Goal: Task Accomplishment & Management: Use online tool/utility

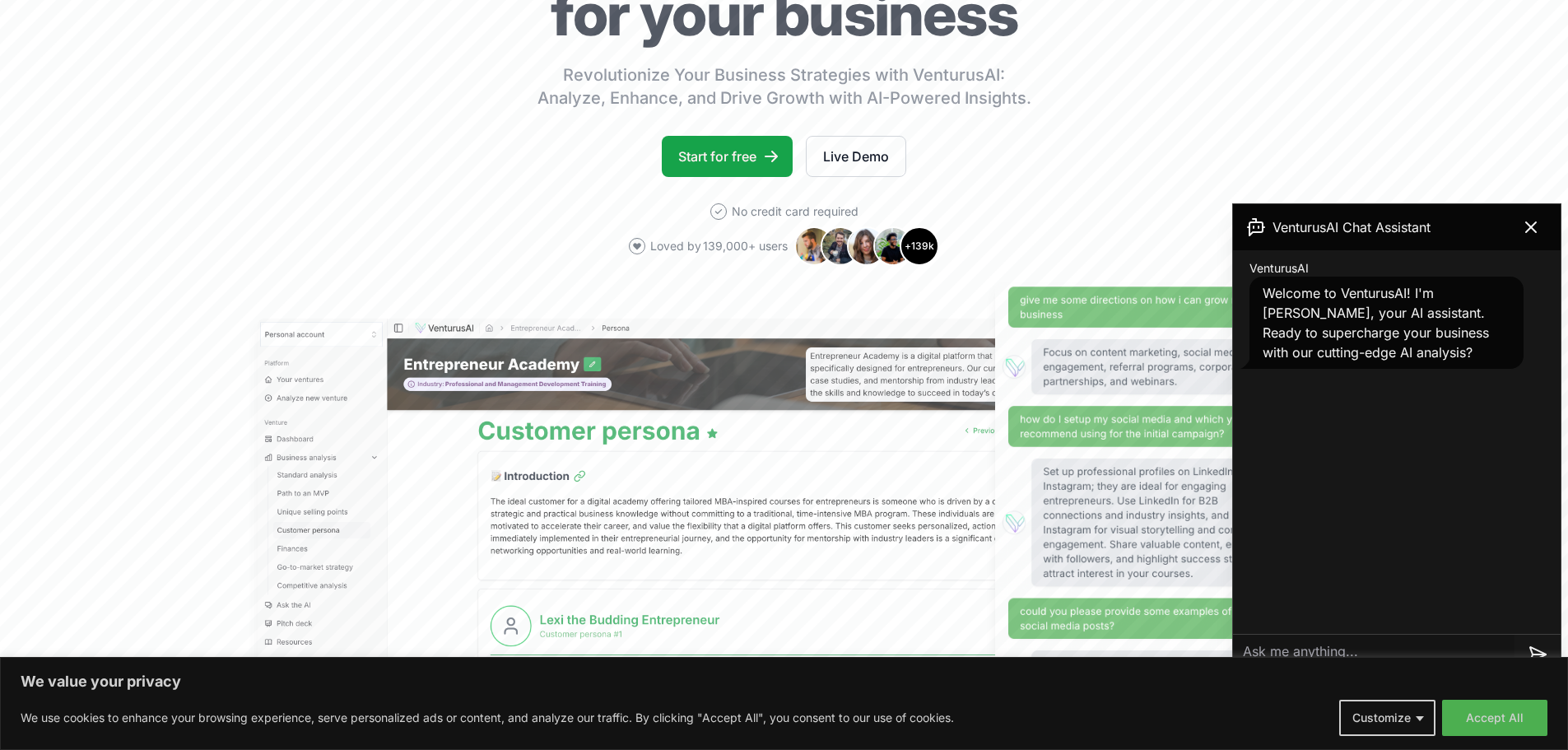
scroll to position [236, 0]
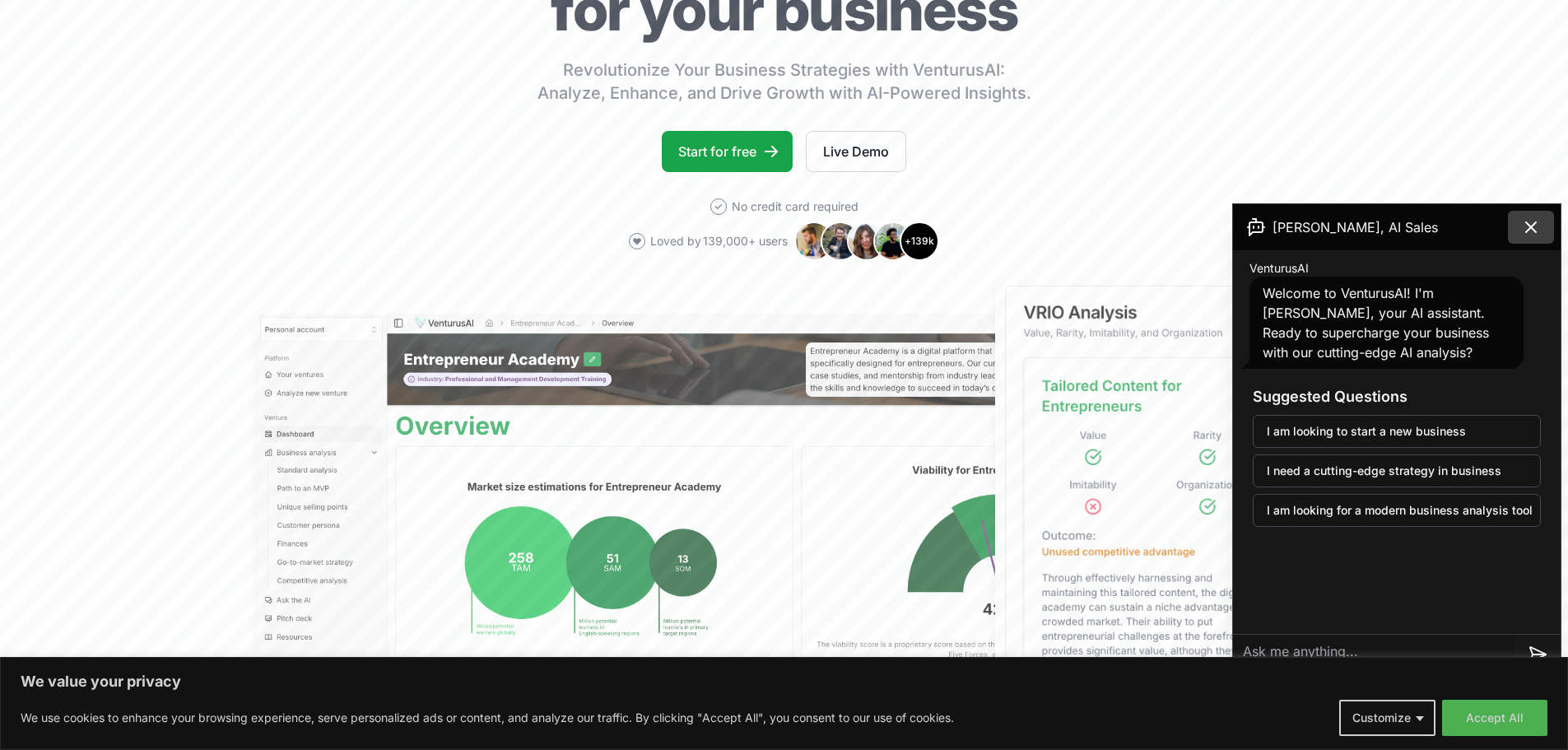
click at [1525, 230] on icon at bounding box center [1531, 227] width 20 height 20
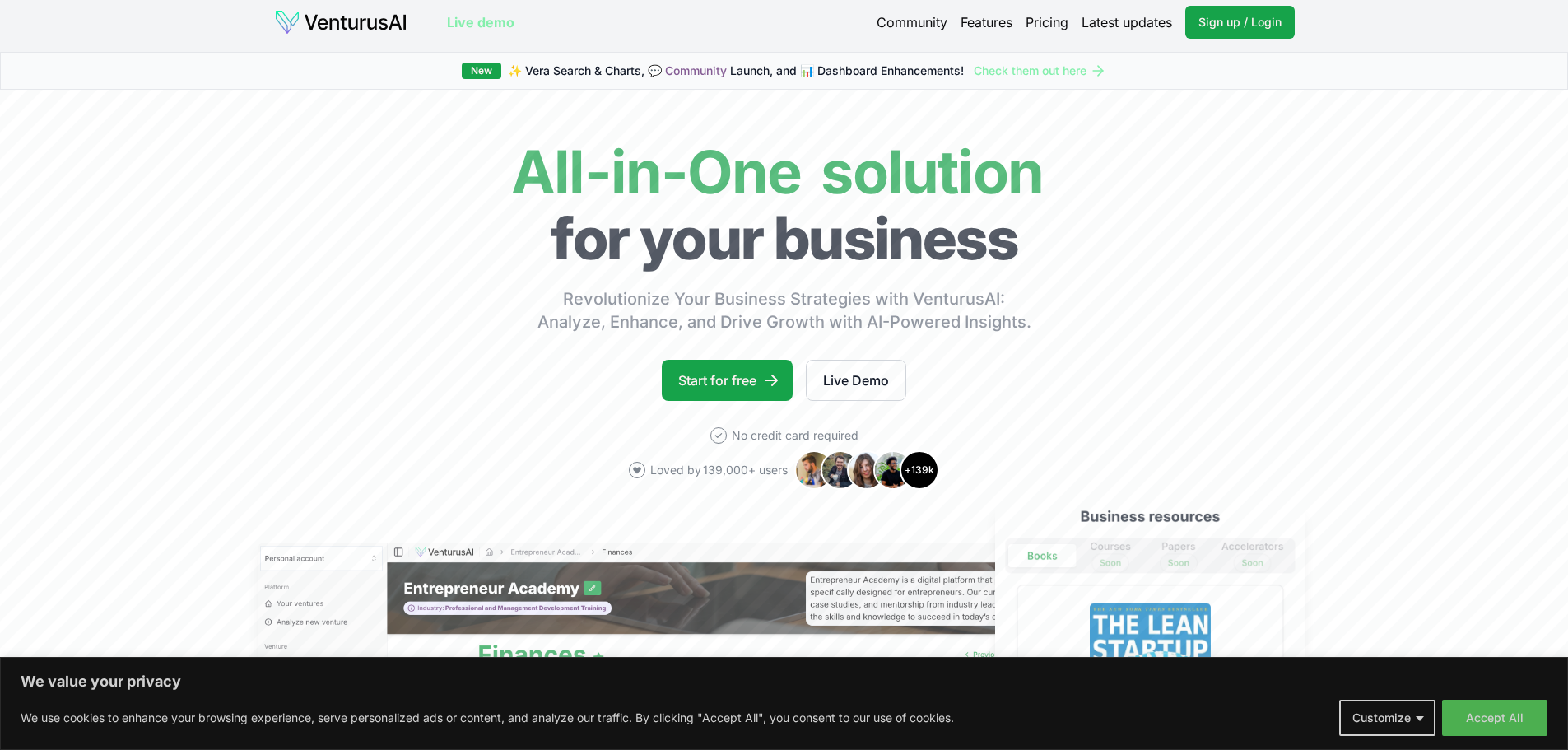
scroll to position [0, 0]
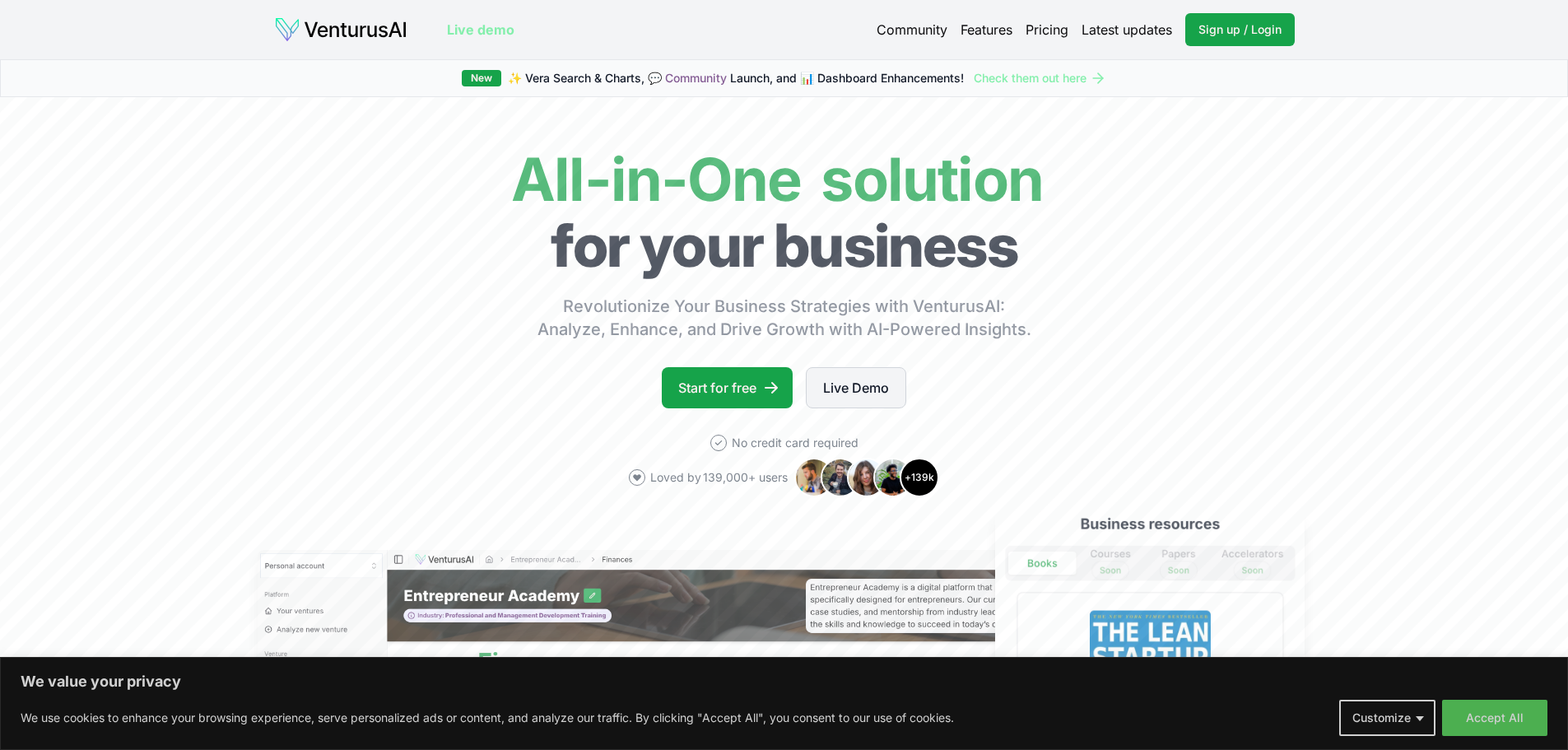
click at [862, 379] on link "Live Demo" at bounding box center [856, 388] width 101 height 41
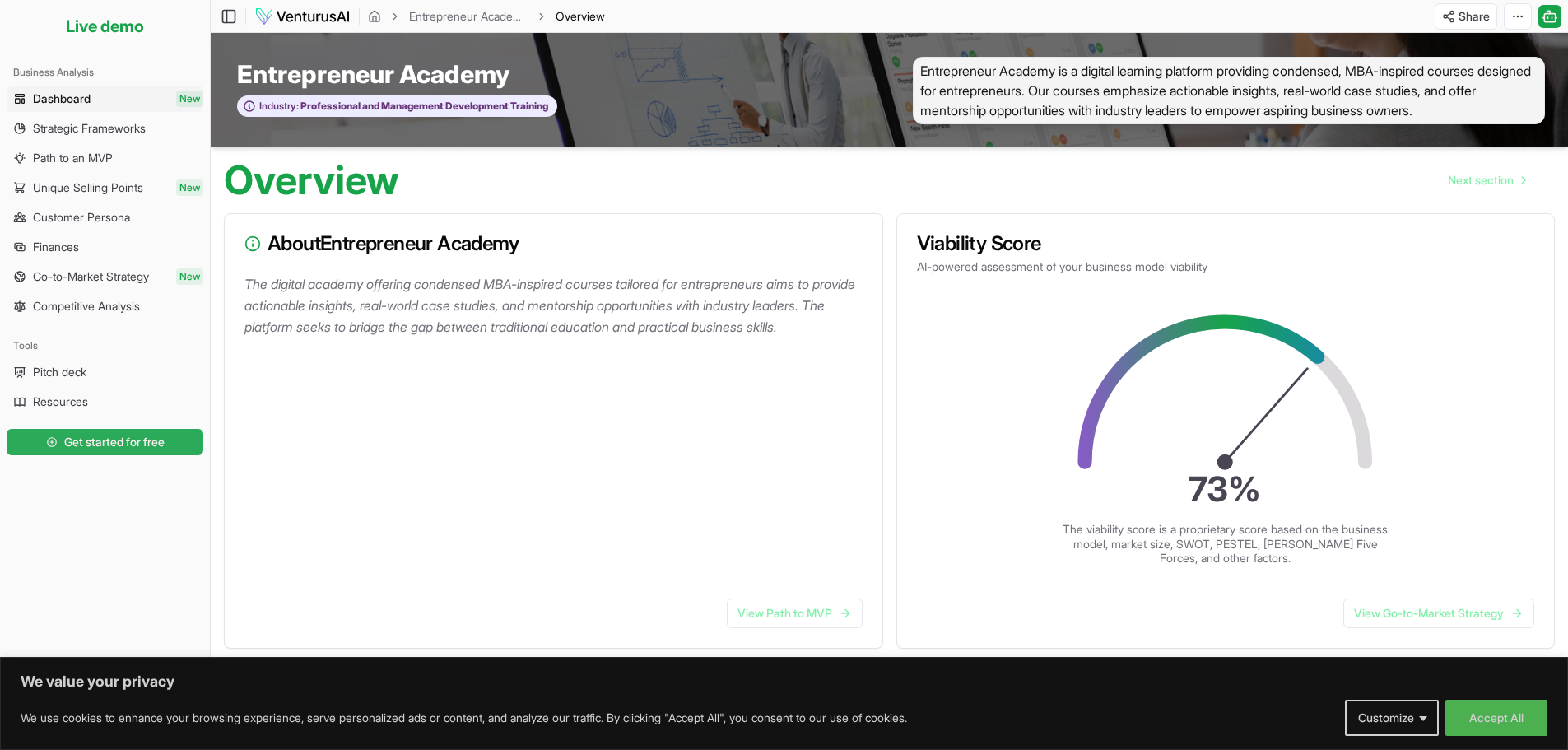
click at [118, 441] on span "Get started for free" at bounding box center [114, 442] width 101 height 17
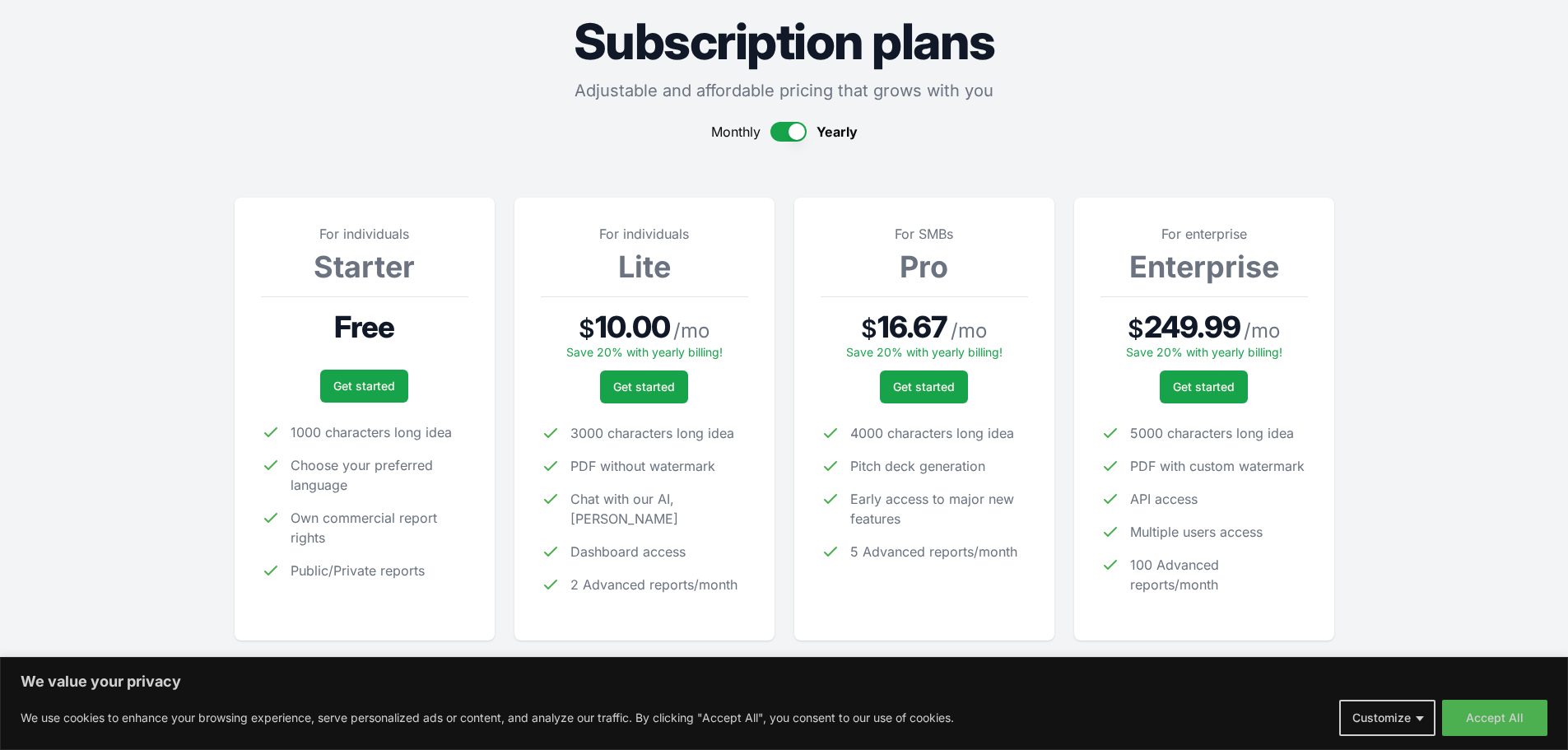
scroll to position [92, 0]
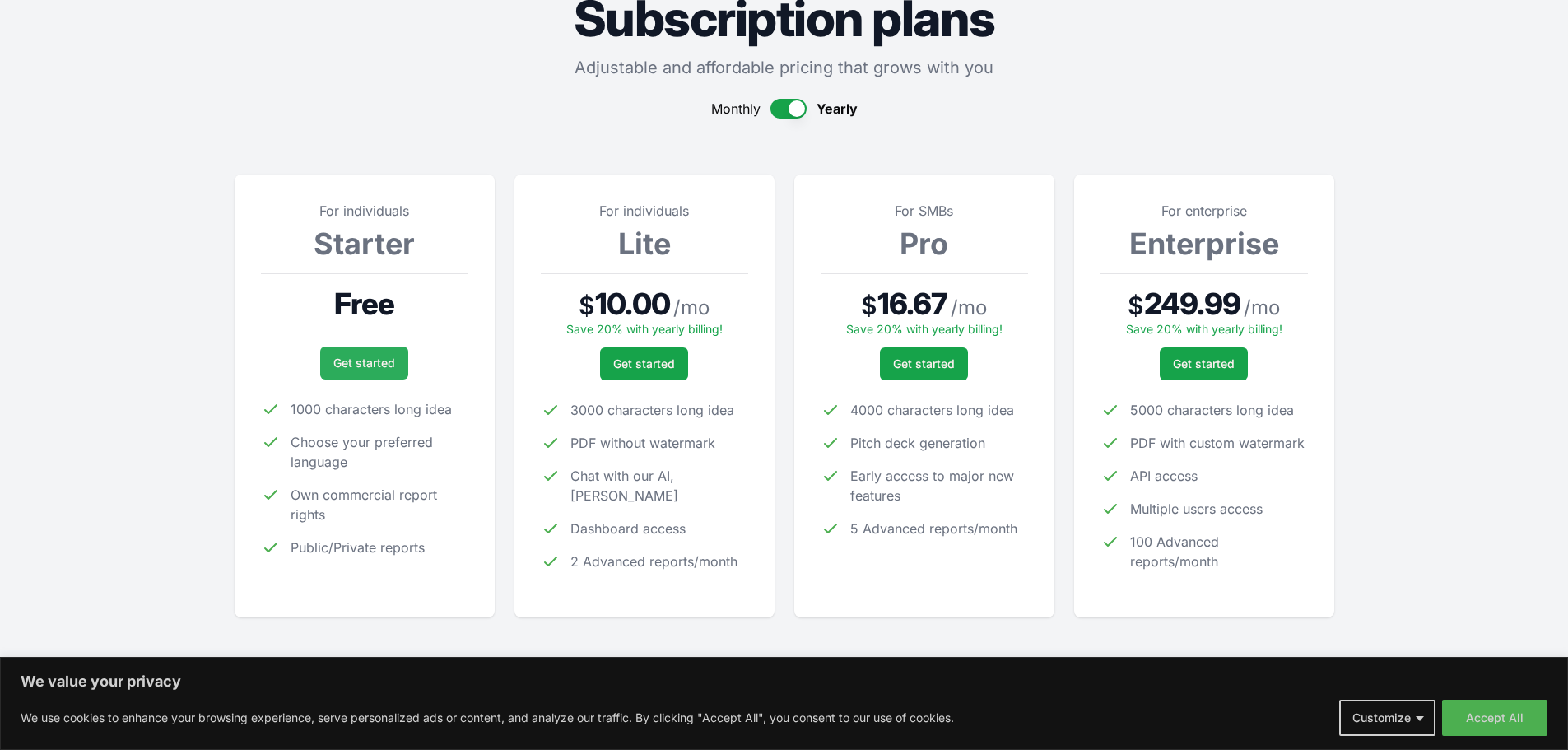
click at [353, 372] on link "Get started" at bounding box center [364, 363] width 88 height 33
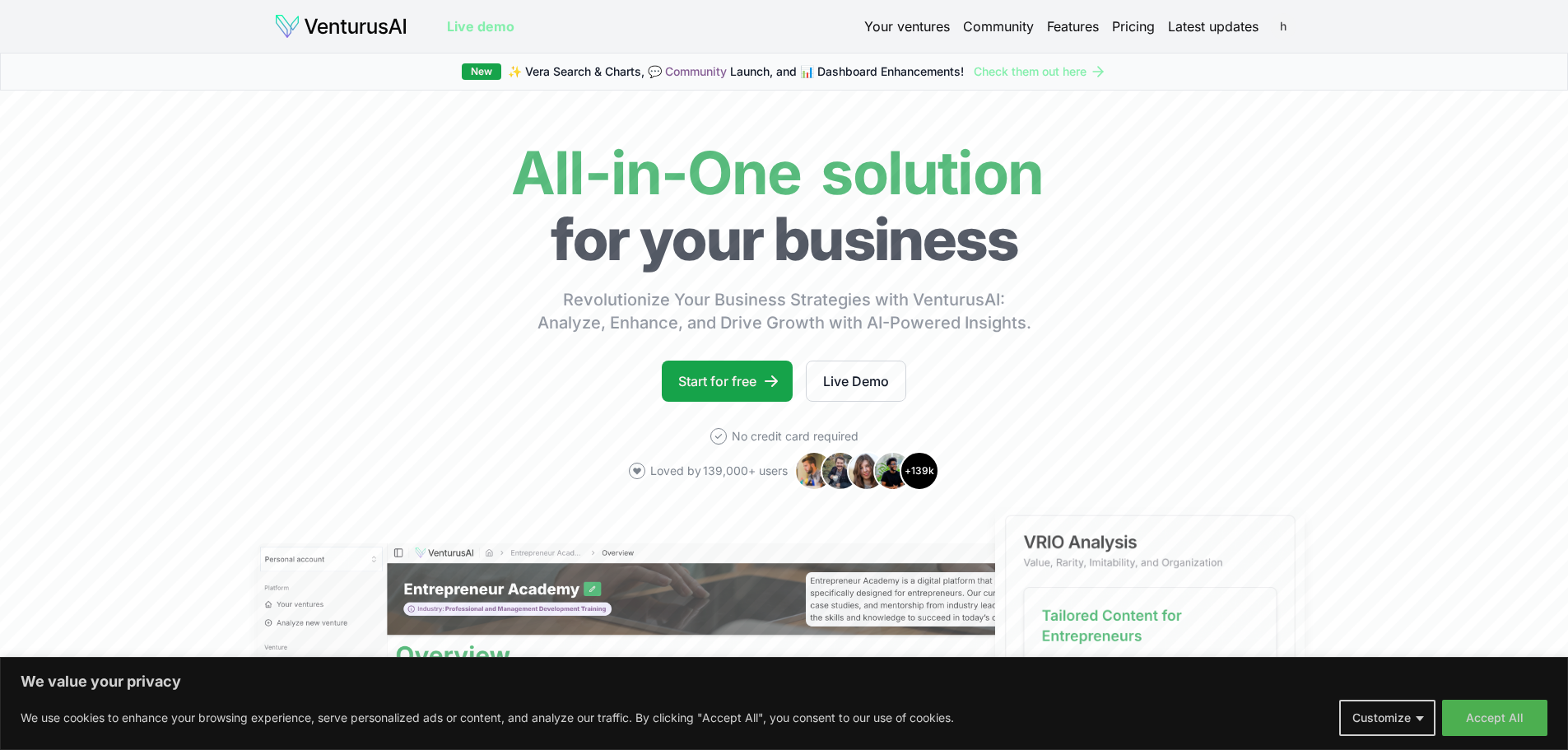
click at [1281, 29] on html "We value your privacy We use cookies to enhance your browsing experience, serve…" at bounding box center [784, 375] width 1568 height 750
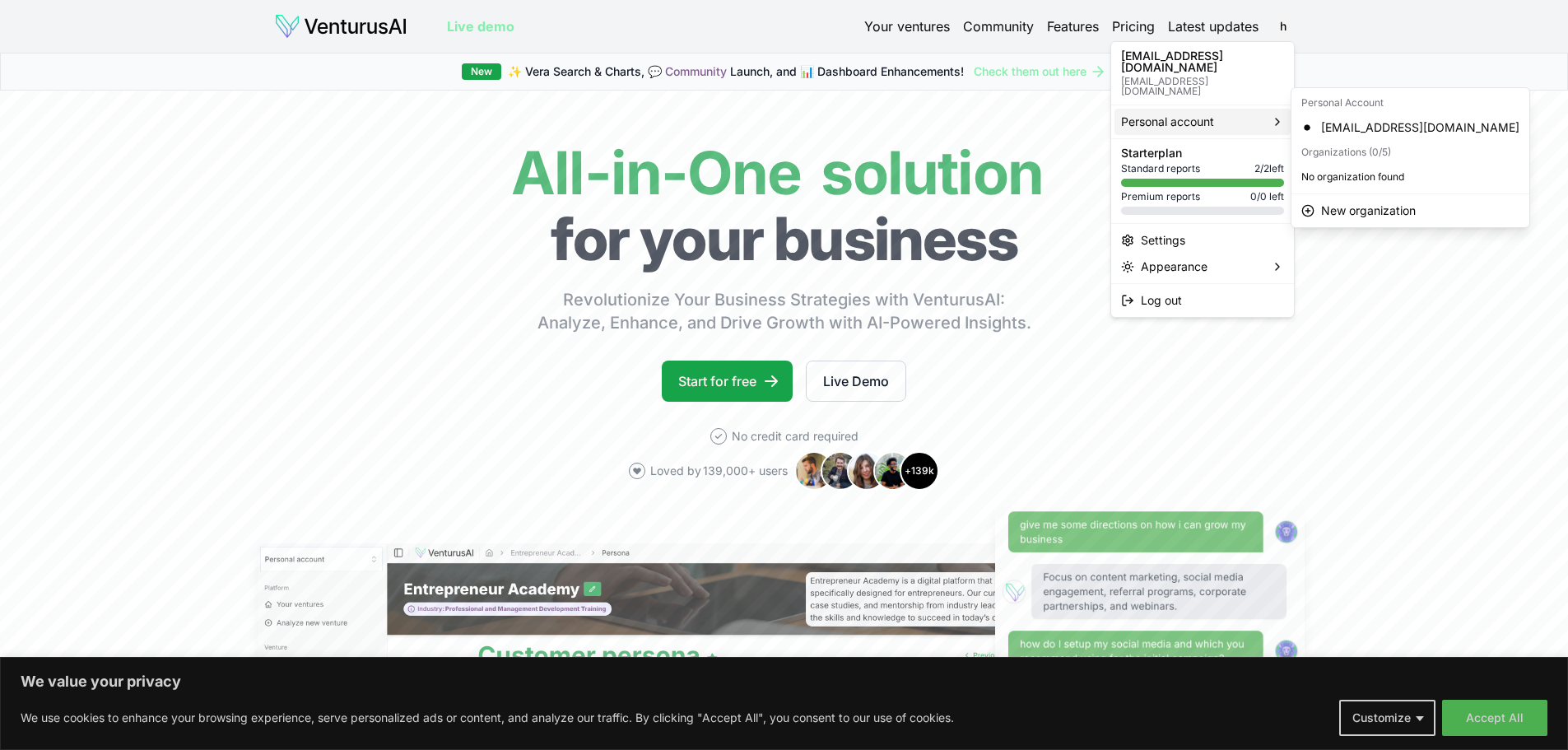
click at [1183, 114] on span "Personal account" at bounding box center [1167, 122] width 93 height 17
click at [1341, 130] on div "hananda@successfulnotesolutions.com" at bounding box center [1410, 128] width 231 height 26
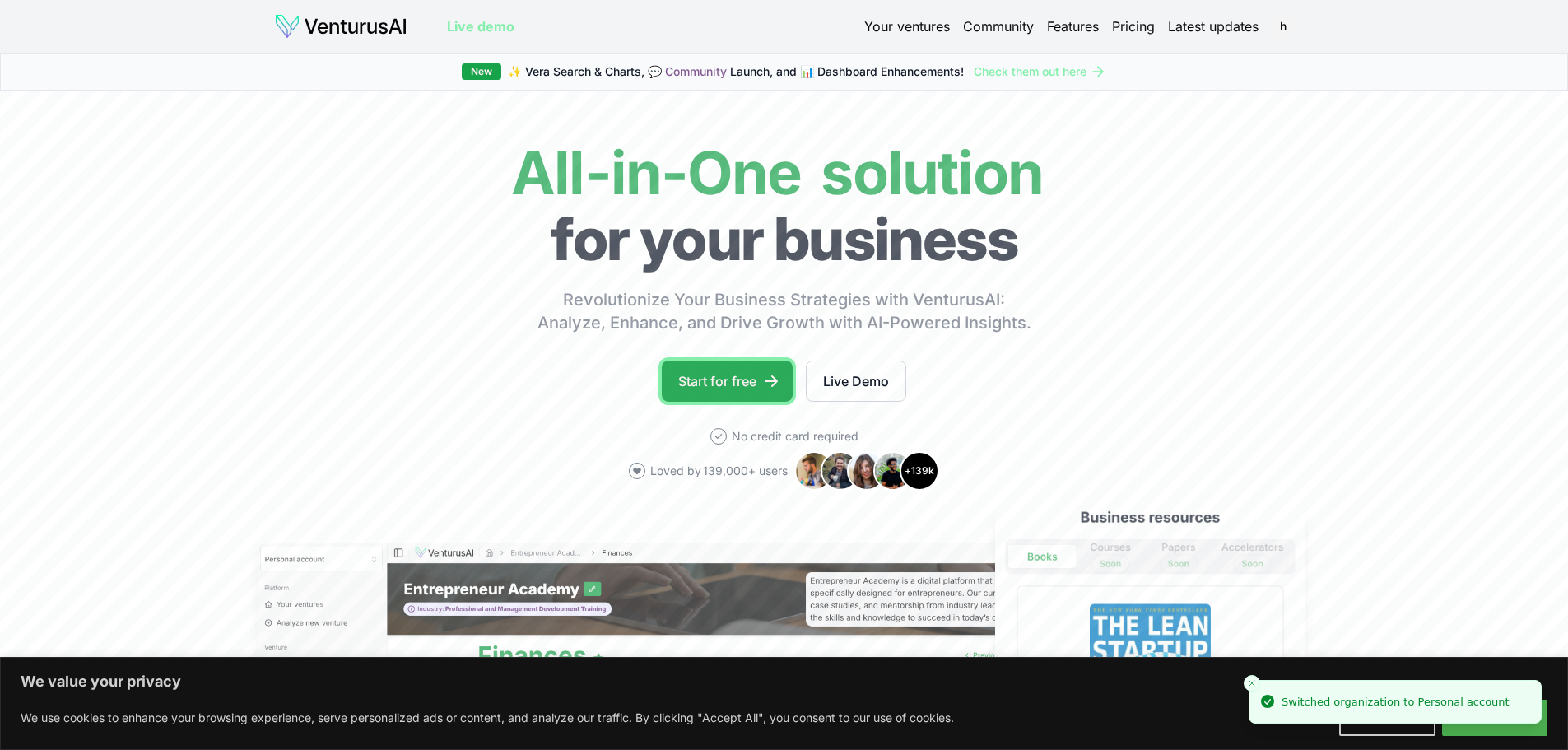
click at [747, 382] on link "Start for free" at bounding box center [727, 381] width 131 height 41
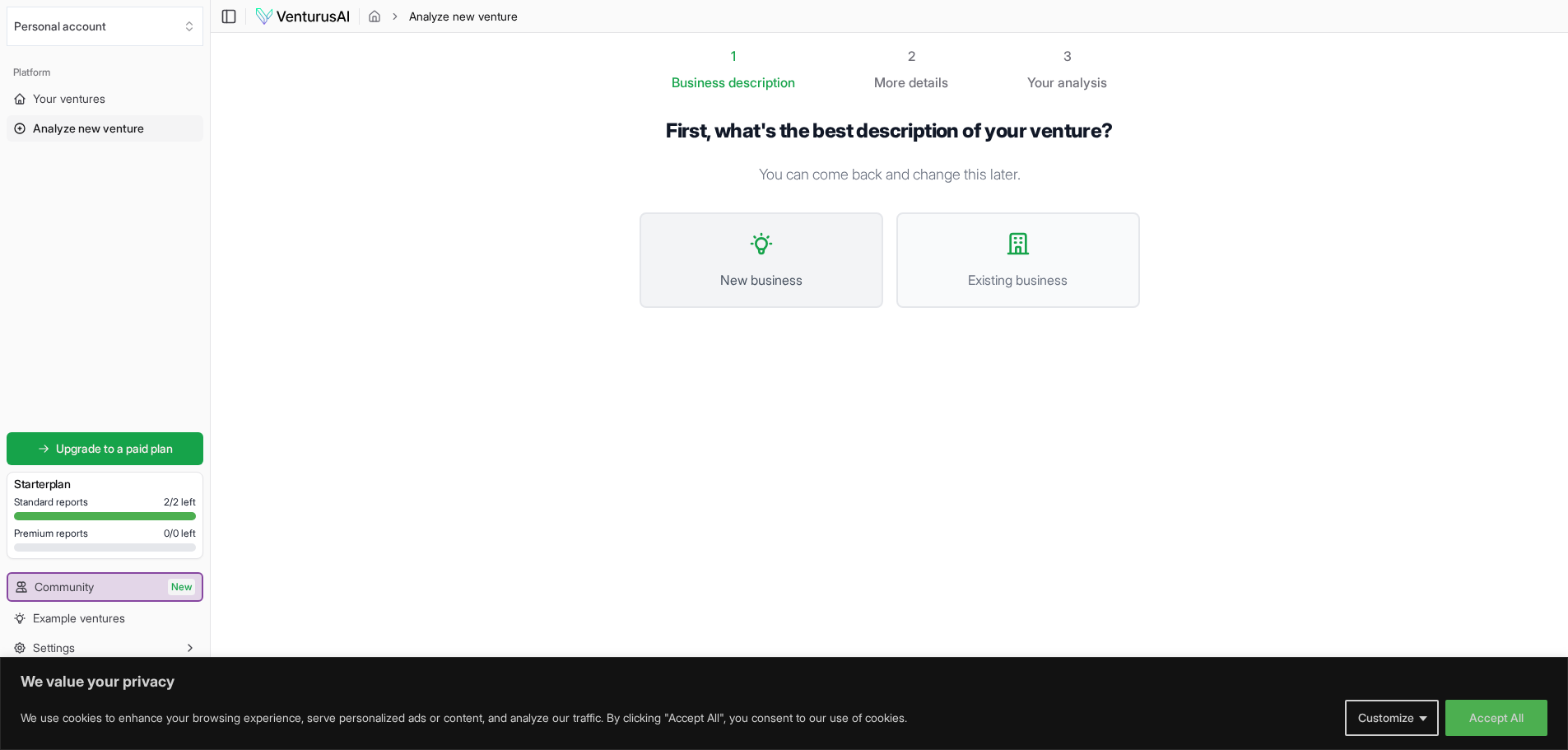
click at [764, 253] on icon at bounding box center [761, 243] width 20 height 20
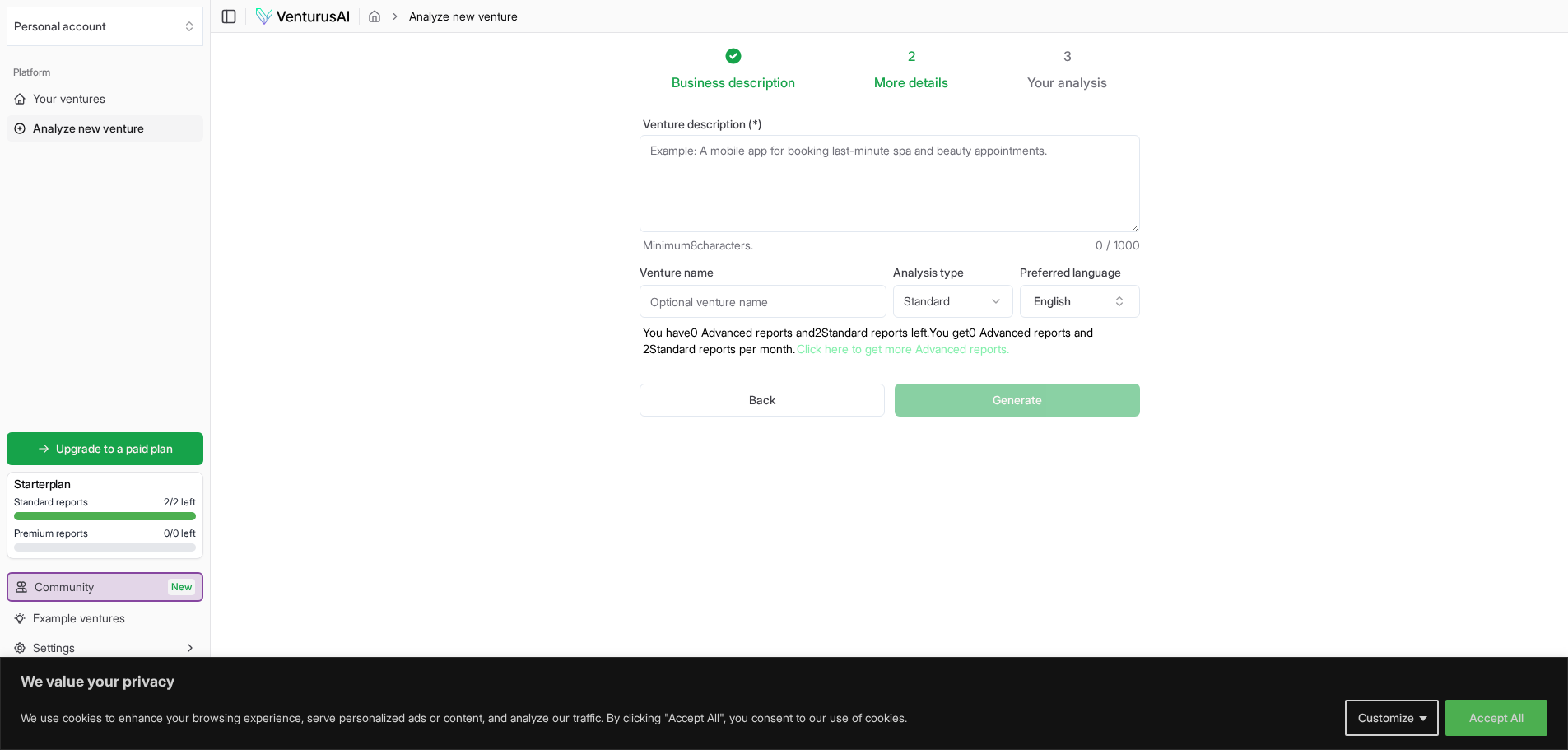
click at [730, 150] on textarea "Venture description (*)" at bounding box center [890, 183] width 500 height 97
click at [956, 187] on textarea "Venture description (*)" at bounding box center [890, 183] width 500 height 97
paste textarea "Is building a business around mortgage note investing—buying and selling notes …"
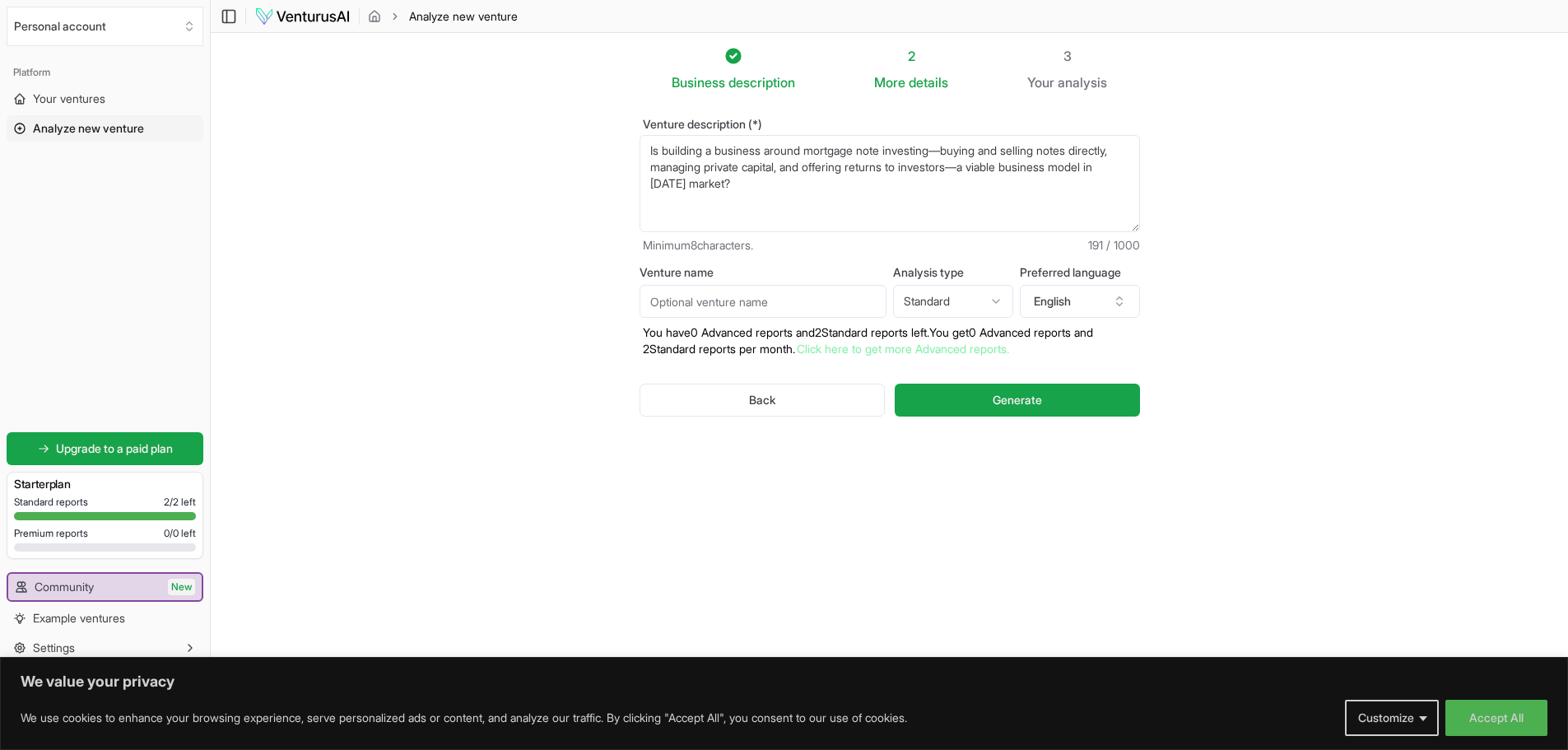
click at [1059, 149] on textarea "Is building a business around mortgage note investing—buying and selling notes …" at bounding box center [890, 183] width 500 height 97
type textarea "Is building a business around mortgage note investing—buying and selling mortga…"
drag, startPoint x: 865, startPoint y: 187, endPoint x: 637, endPoint y: 150, distance: 231.0
click at [637, 150] on div "Venture description (*) Is building a business around mortgage note investing—b…" at bounding box center [890, 280] width 553 height 377
click at [1011, 151] on textarea "concierge service for individuals to invest in mortgage notes" at bounding box center [890, 183] width 500 height 97
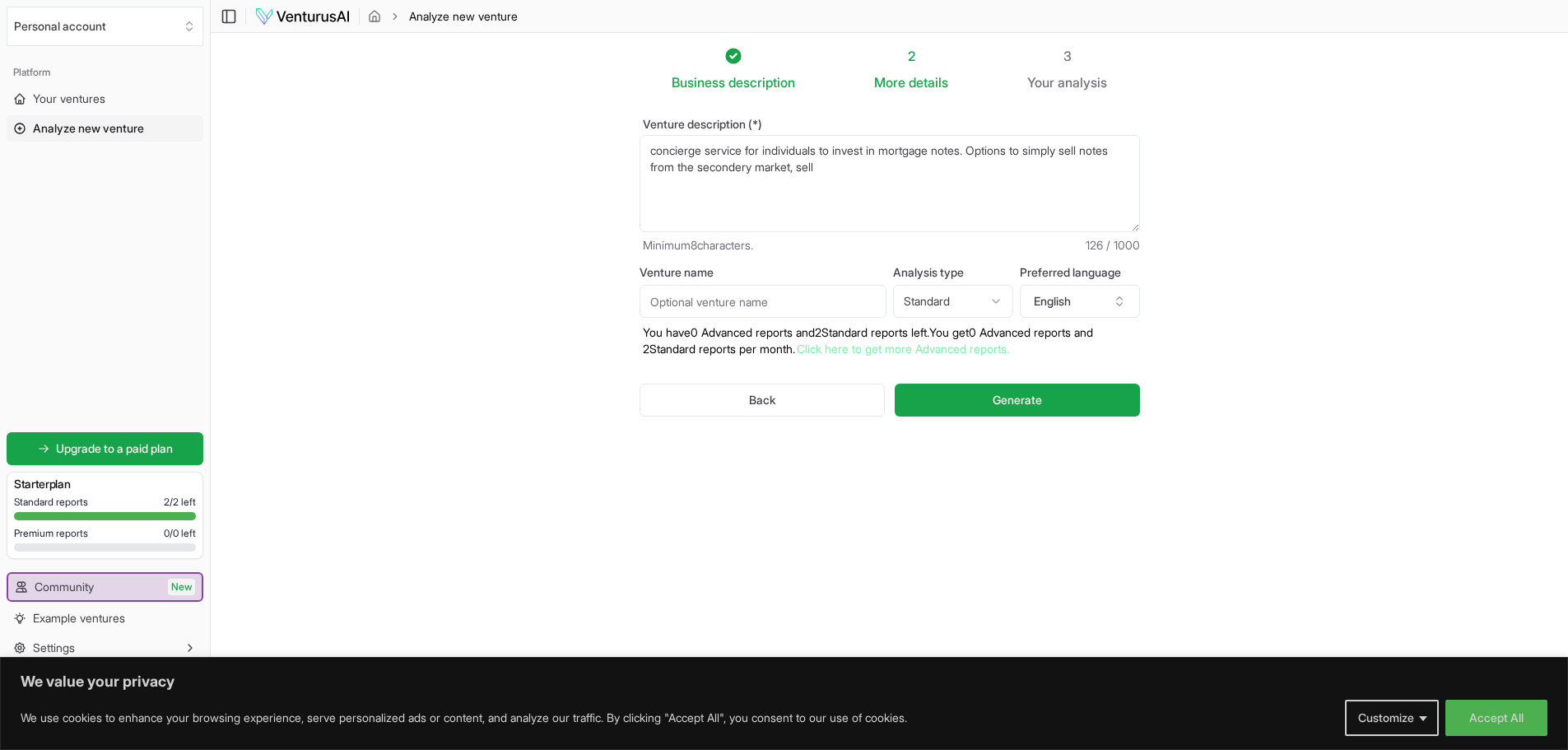
paste textarea "The business operates within the private mortgage note investing sector. It foc…"
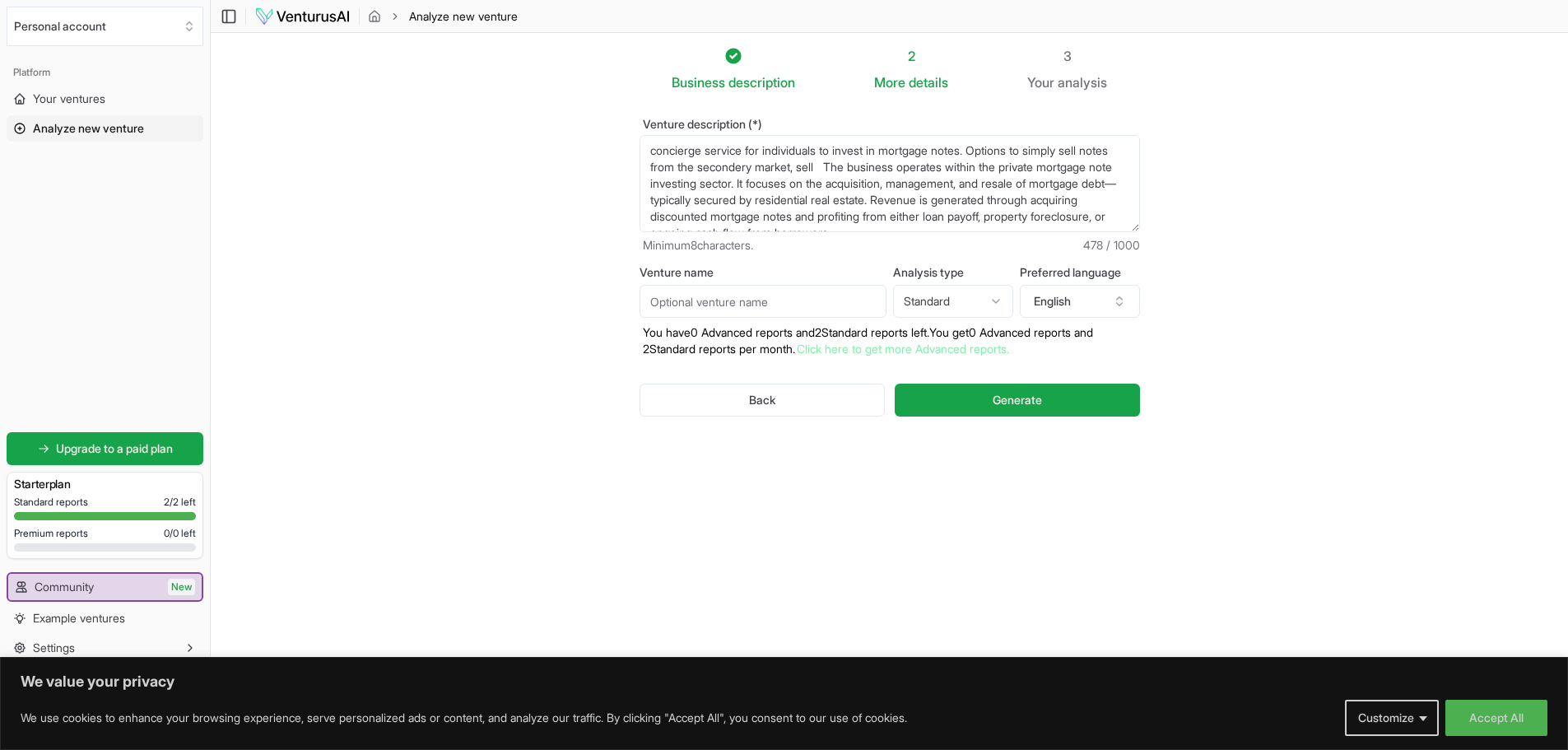
drag, startPoint x: 986, startPoint y: 148, endPoint x: 846, endPoint y: 170, distance: 141.7
click at [846, 170] on textarea "concierge service for individuals to invest in mortgage notes. Options to simpl…" at bounding box center [890, 183] width 500 height 97
click at [828, 168] on textarea "concierge service for individuals to invest in mortgage notes. Options to simpl…" at bounding box center [890, 183] width 500 height 97
drag, startPoint x: 647, startPoint y: 221, endPoint x: 1069, endPoint y: 221, distance: 422.0
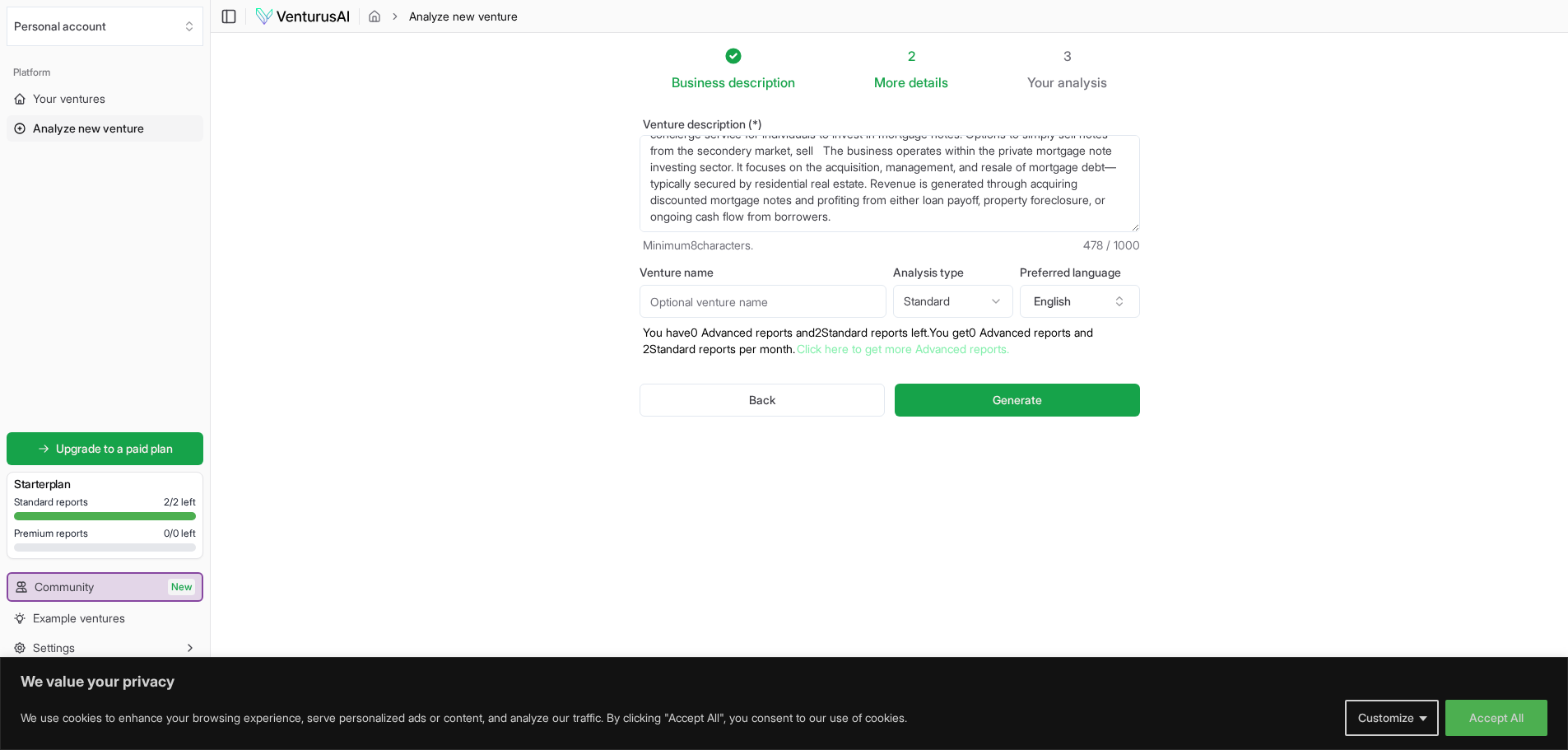
click at [1069, 221] on textarea "concierge service for individuals to invest in mortgage notes. Options to simpl…" at bounding box center [890, 183] width 500 height 97
click at [988, 142] on textarea "concierge service for individuals to invest in mortgage notes. Options to simpl…" at bounding box center [890, 183] width 500 height 97
drag, startPoint x: 991, startPoint y: 143, endPoint x: 865, endPoint y: 160, distance: 127.1
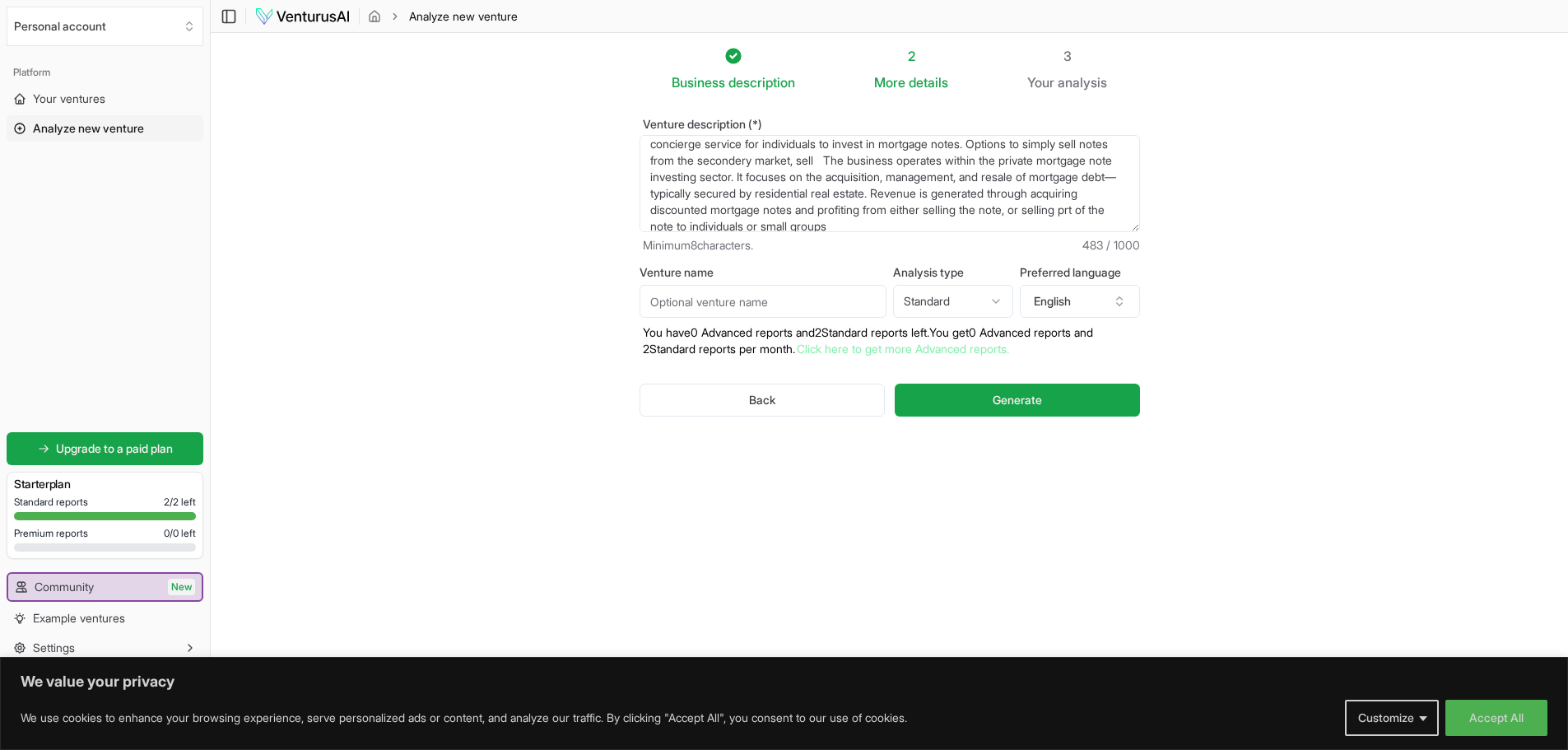
click at [865, 160] on textarea "concierge service for individuals to invest in mortgage notes. Options to simpl…" at bounding box center [890, 183] width 500 height 97
click at [893, 141] on textarea "concierge service for individuals to invest in mortgage notes. Options to simpl…" at bounding box center [890, 183] width 500 height 97
drag, startPoint x: 985, startPoint y: 144, endPoint x: 920, endPoint y: 167, distance: 68.9
click at [920, 167] on textarea "concierge service for individuals to invest in mortgage notes. Options to simpl…" at bounding box center [890, 183] width 500 height 97
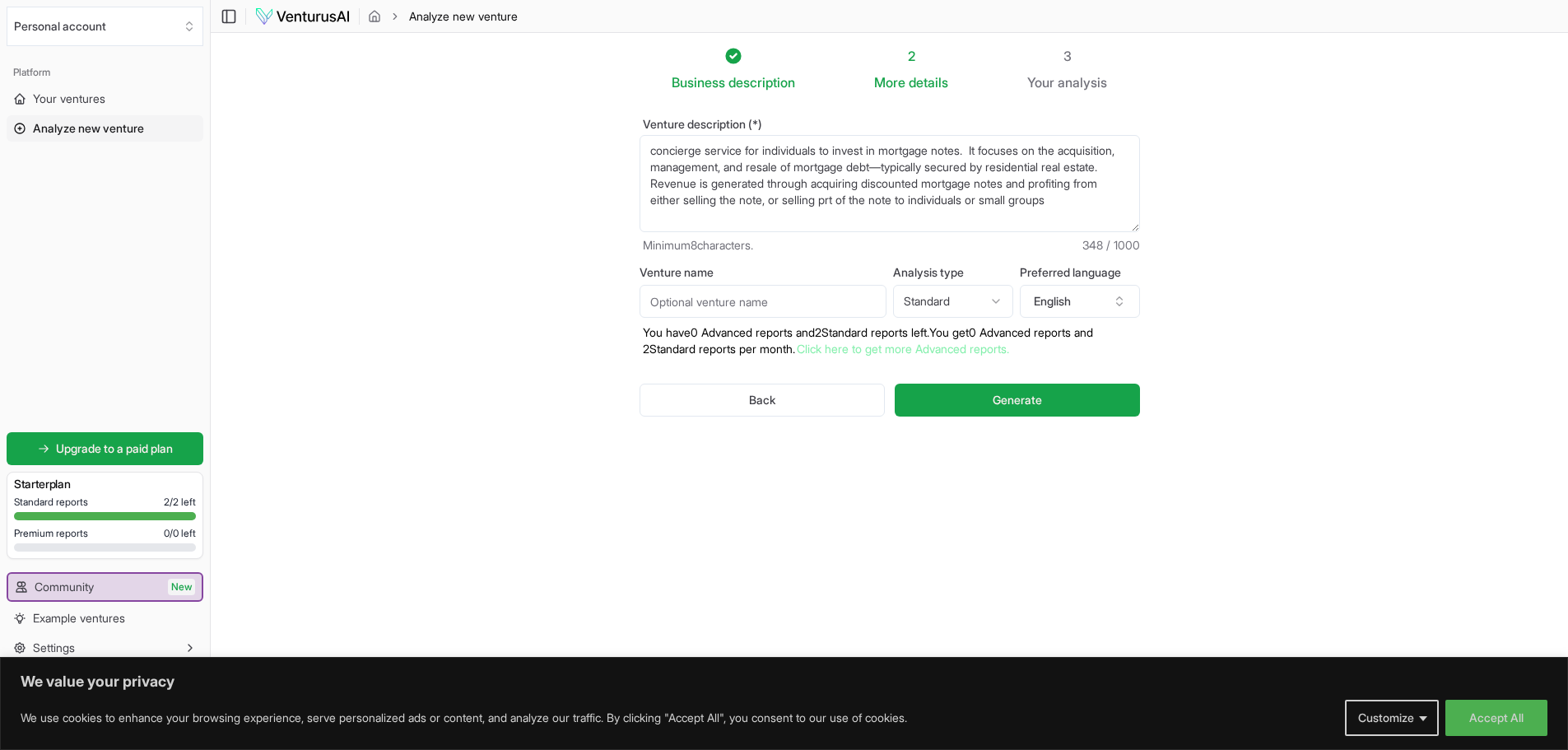
scroll to position [0, 0]
drag, startPoint x: 1007, startPoint y: 164, endPoint x: 962, endPoint y: 169, distance: 45.3
click at [962, 169] on textarea "concierge service for individuals to invest in mortgage notes. Options to simpl…" at bounding box center [890, 183] width 500 height 97
type textarea "concierge service for individuals to invest in mortgage notes. It focuses on th…"
click at [818, 305] on input "Venture name" at bounding box center [763, 301] width 247 height 33
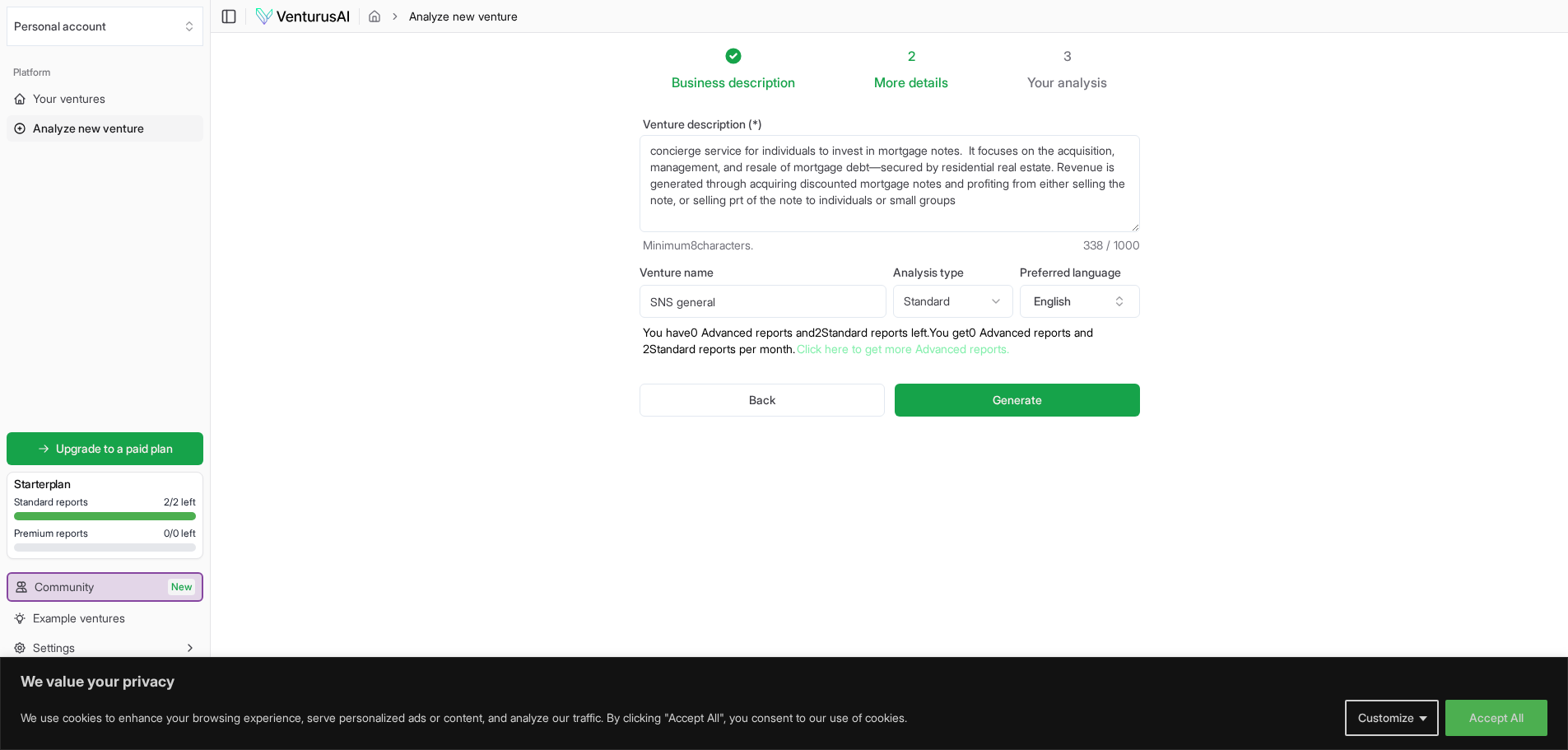
type input "SNS general"
click at [997, 300] on html "We value your privacy We use cookies to enhance your browsing experience, serve…" at bounding box center [784, 375] width 1568 height 750
click at [1037, 396] on span "Generate" at bounding box center [1018, 400] width 49 height 17
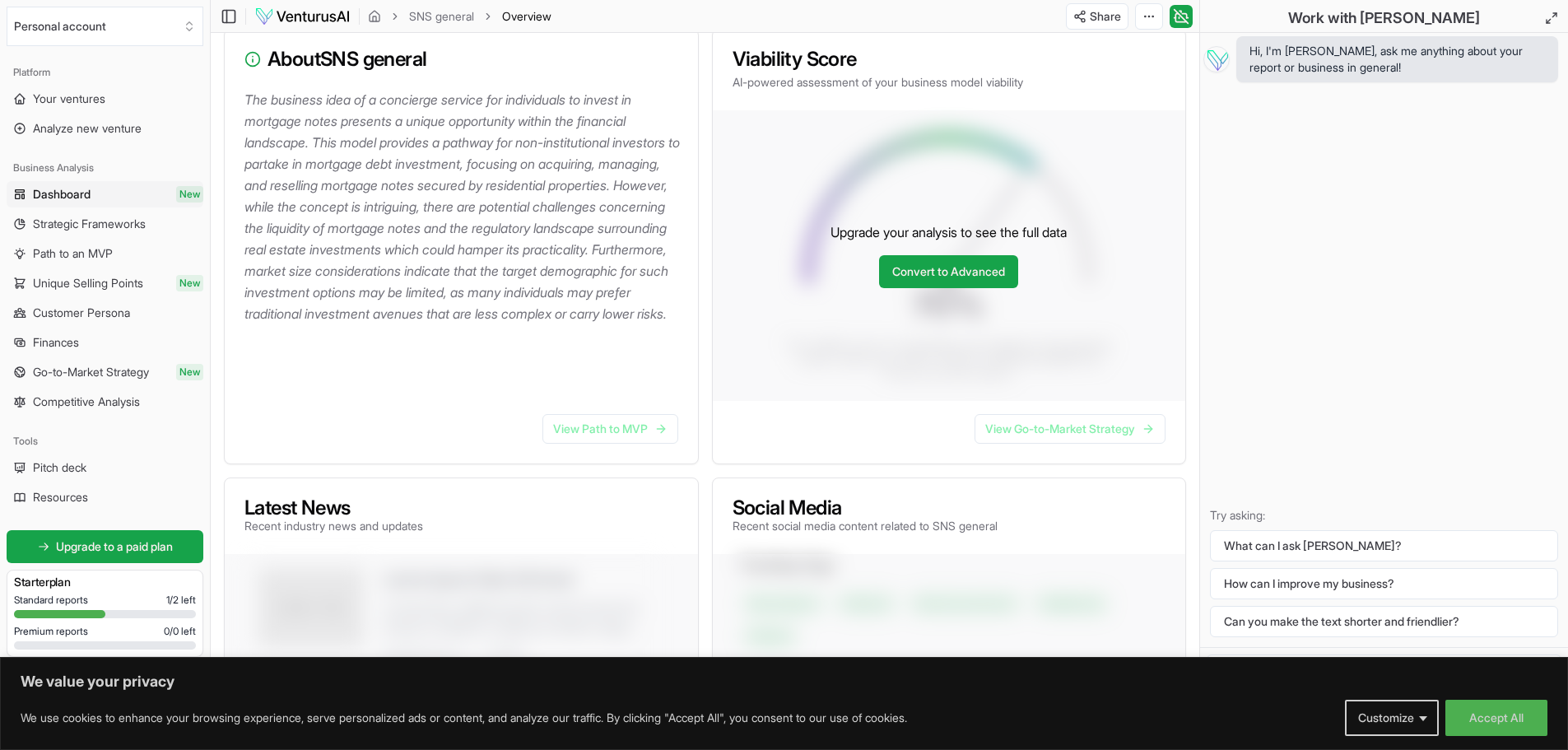
scroll to position [235, 0]
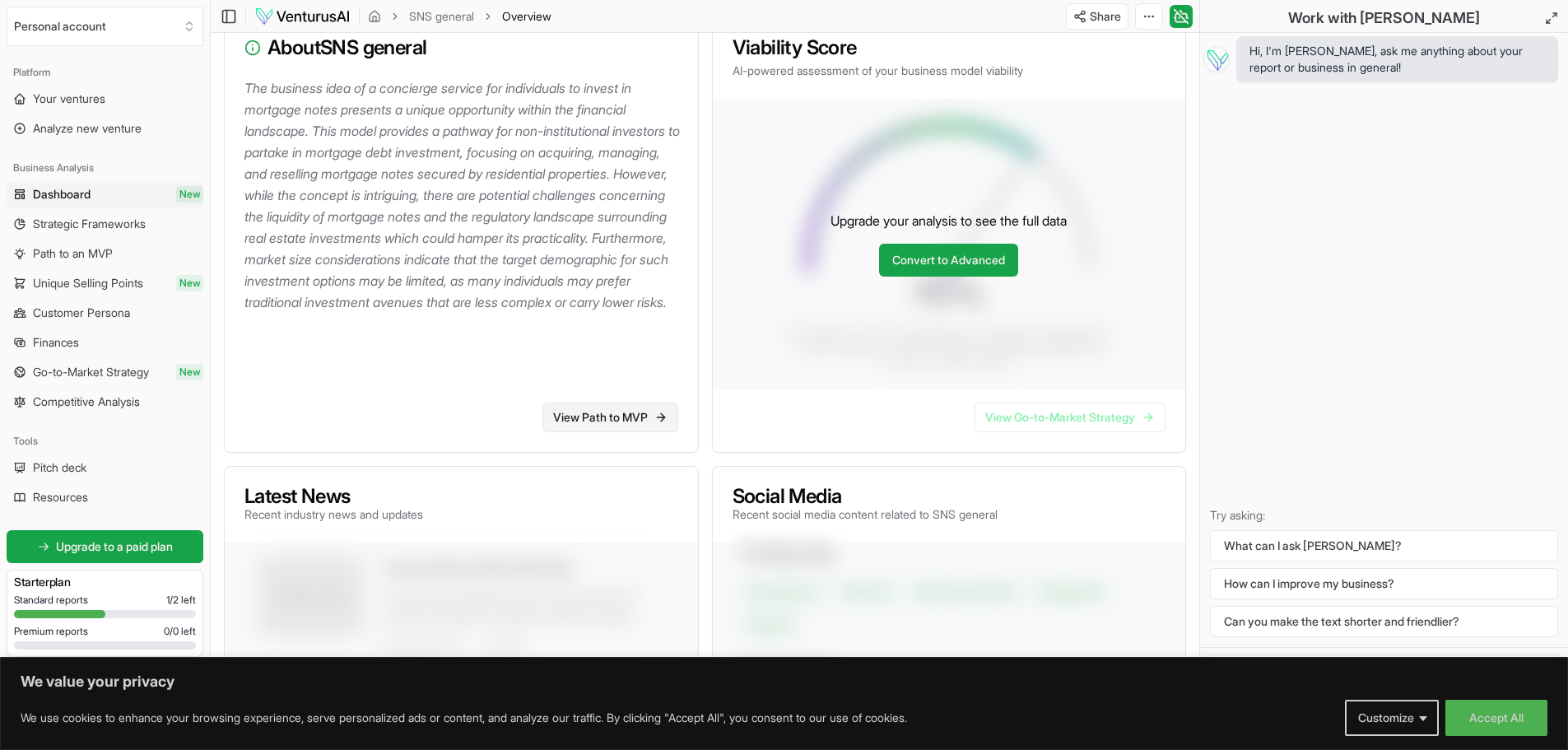
click at [620, 416] on link "View Path to MVP" at bounding box center [610, 417] width 136 height 30
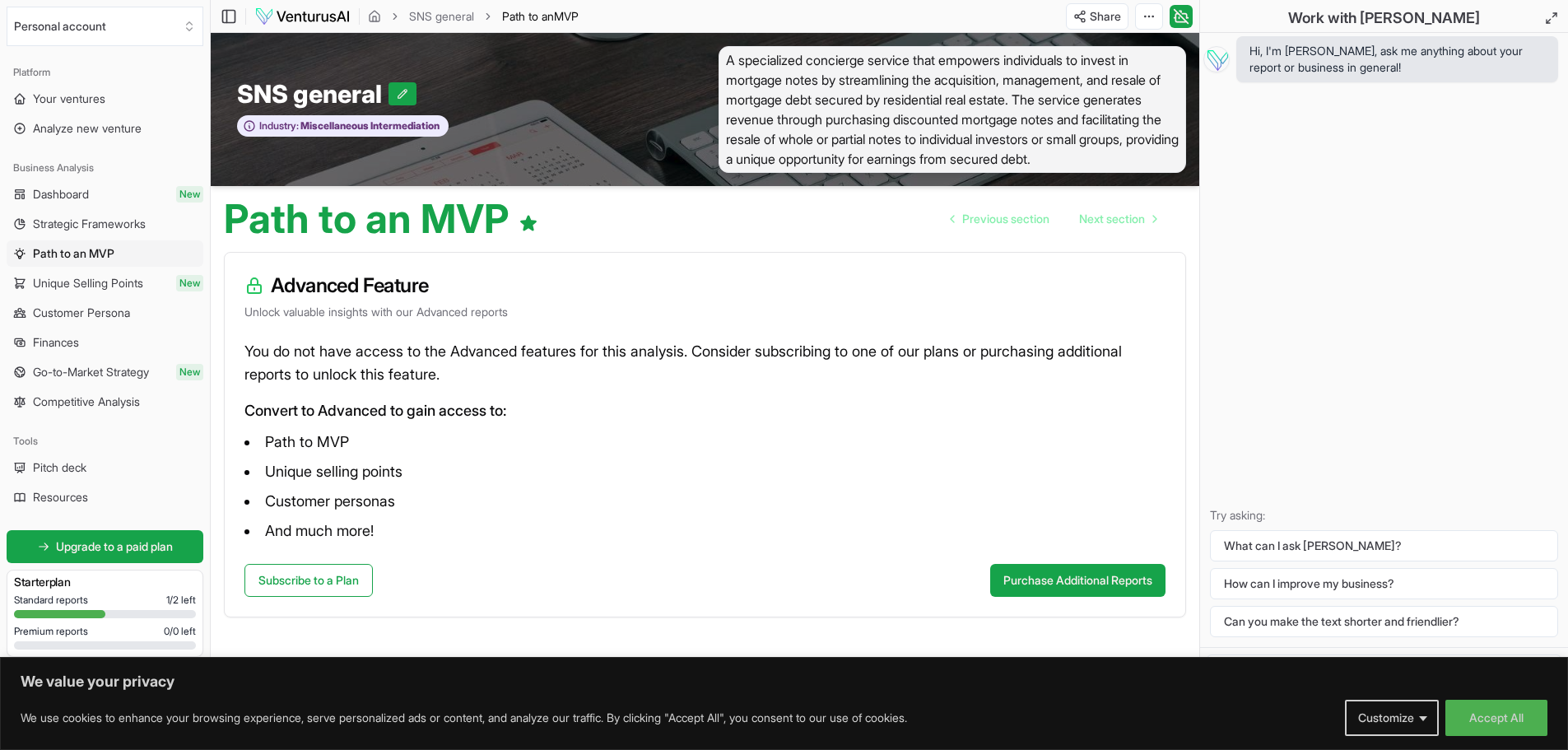
scroll to position [1, 0]
click at [1029, 217] on span "Previous section" at bounding box center [1006, 218] width 88 height 17
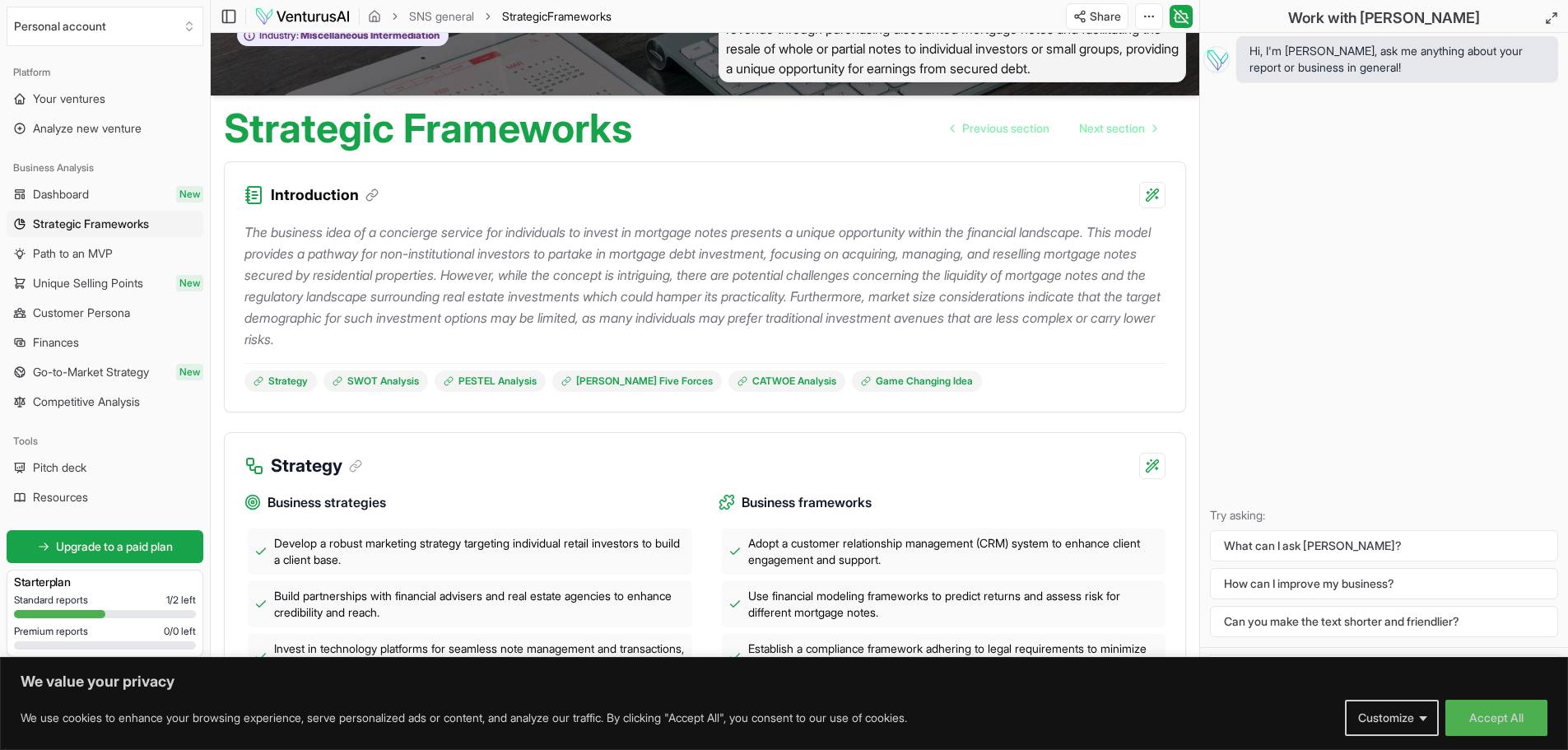
scroll to position [90, 0]
click at [1006, 127] on span "Previous section" at bounding box center [1006, 129] width 88 height 17
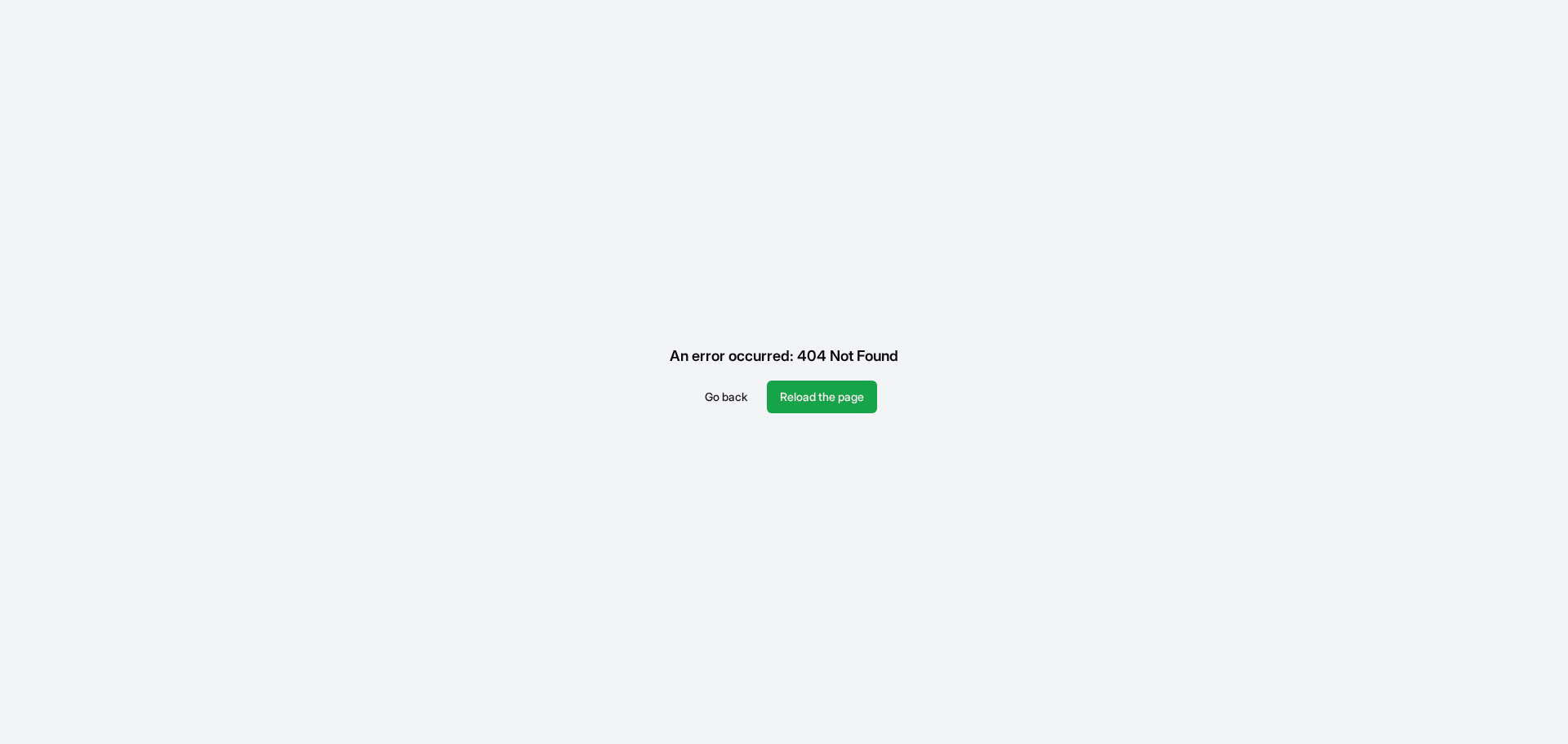
click at [732, 385] on button "Go back" at bounding box center [726, 397] width 69 height 33
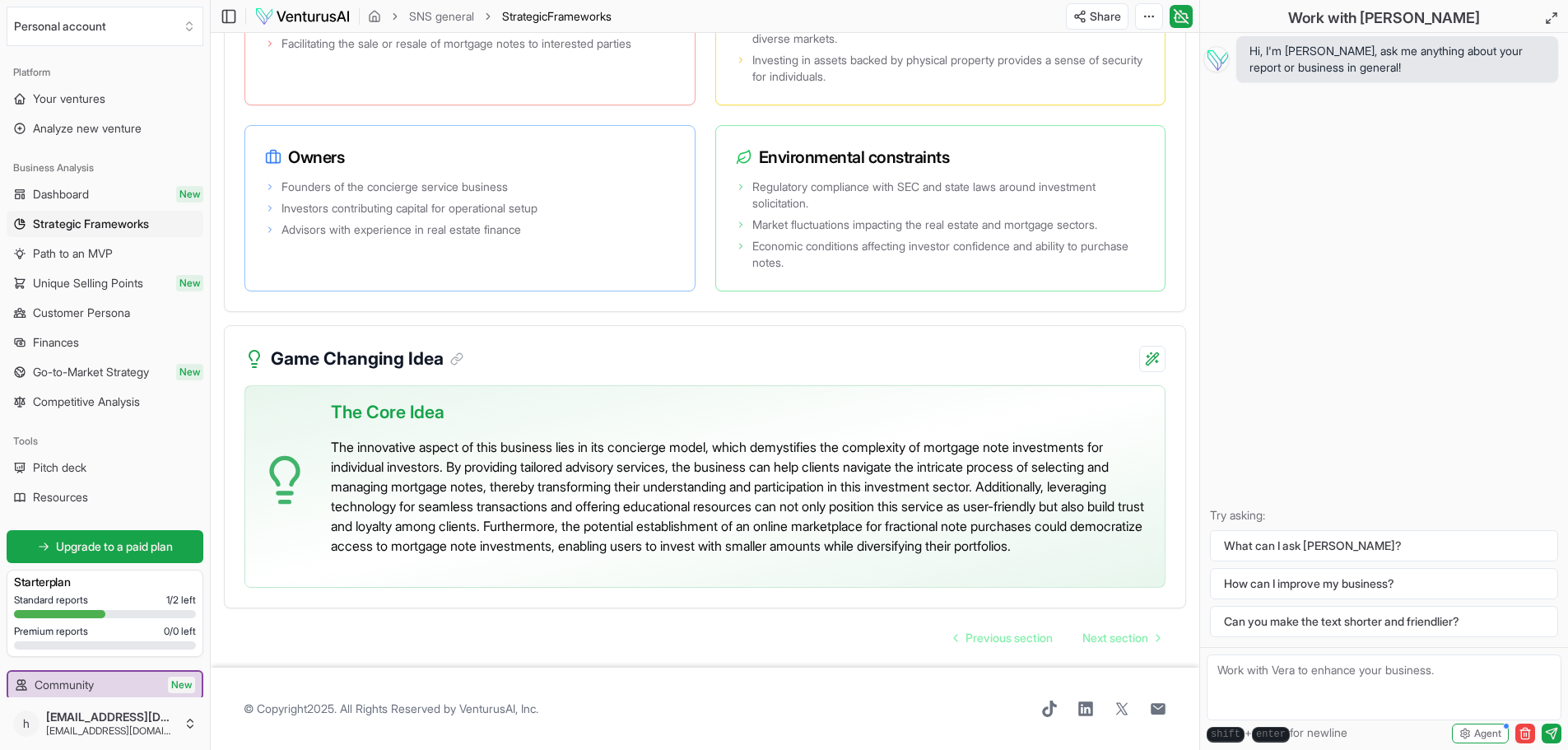
scroll to position [3452, 0]
click at [1119, 638] on span "Next section" at bounding box center [1115, 638] width 66 height 17
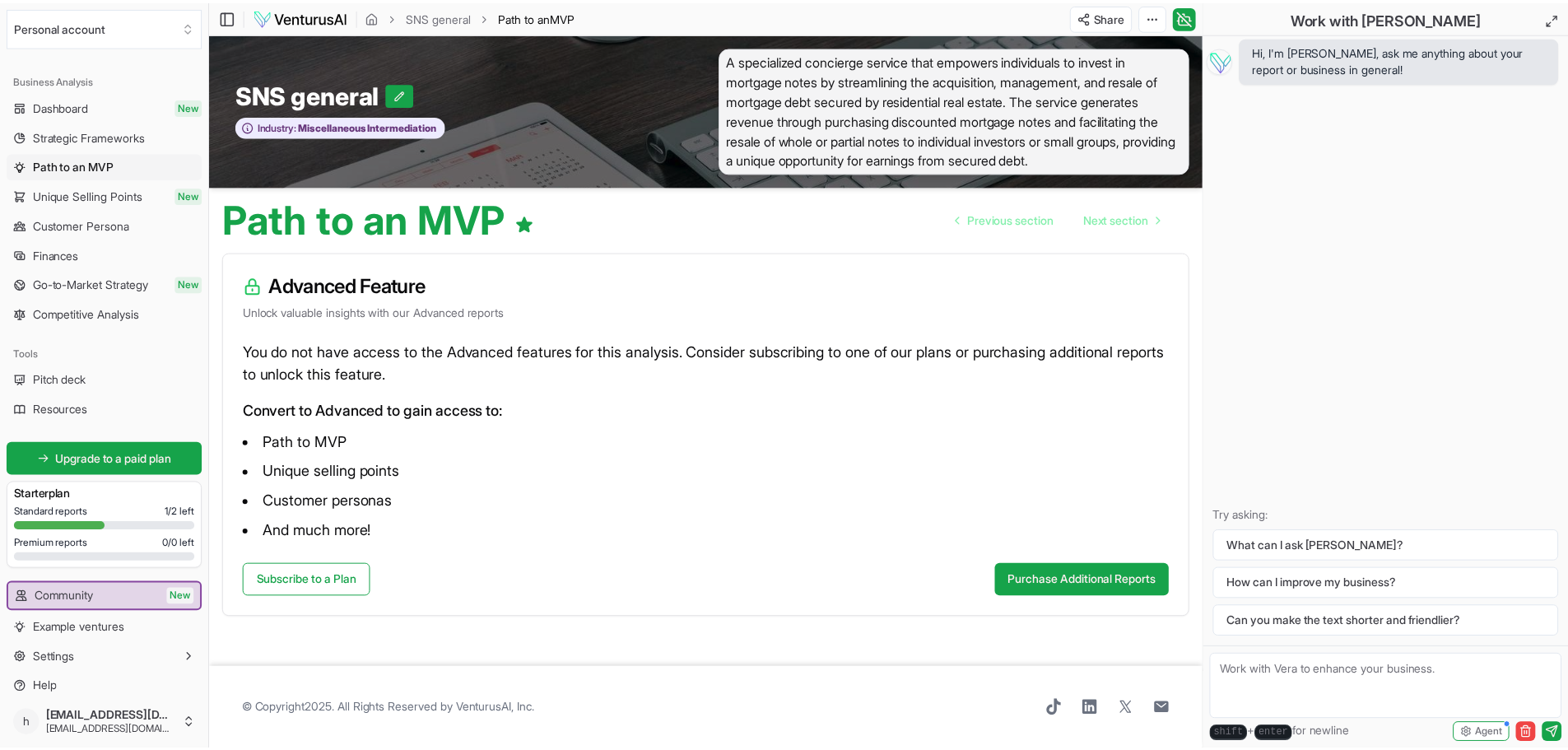
scroll to position [98, 0]
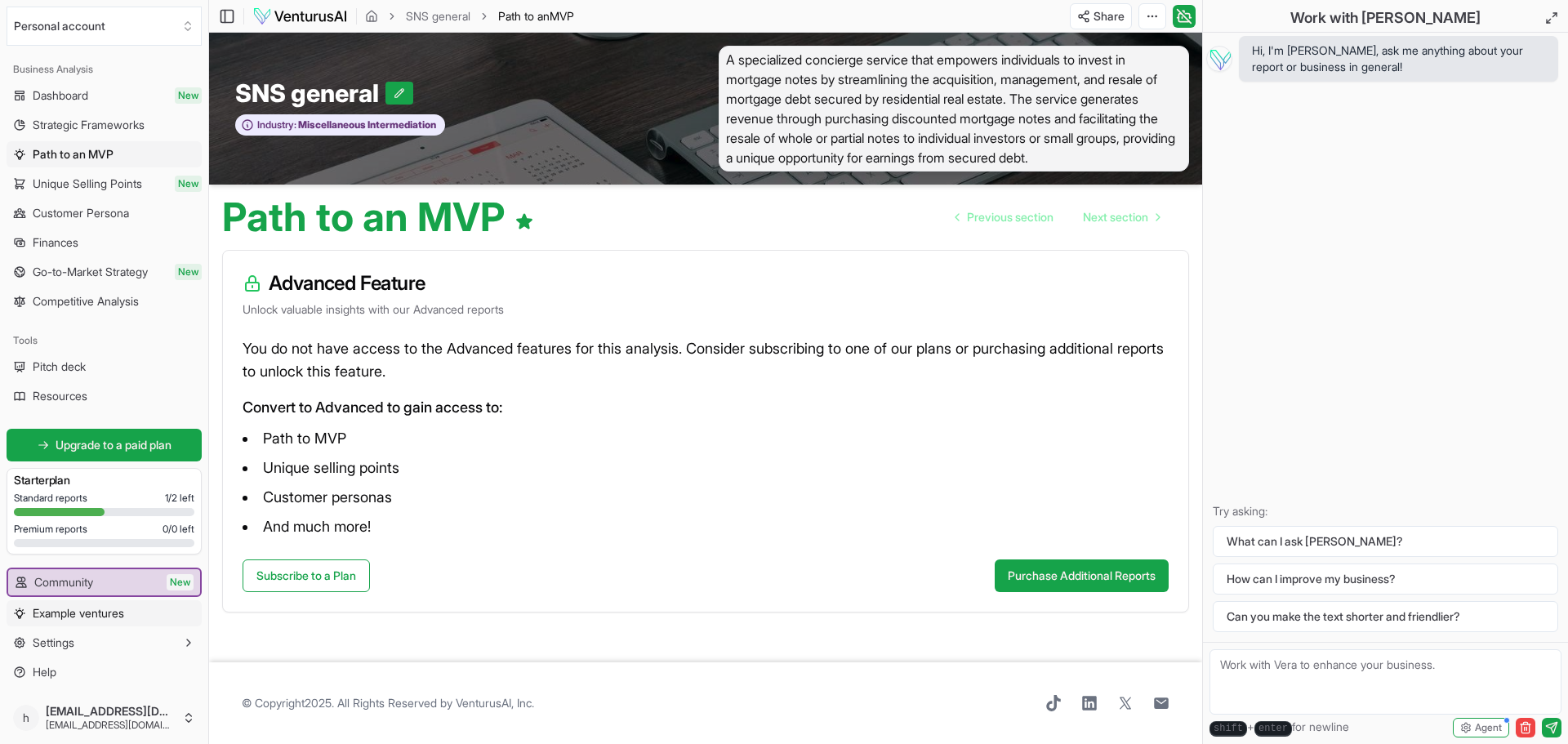
click at [78, 624] on link "Example ventures" at bounding box center [104, 613] width 195 height 26
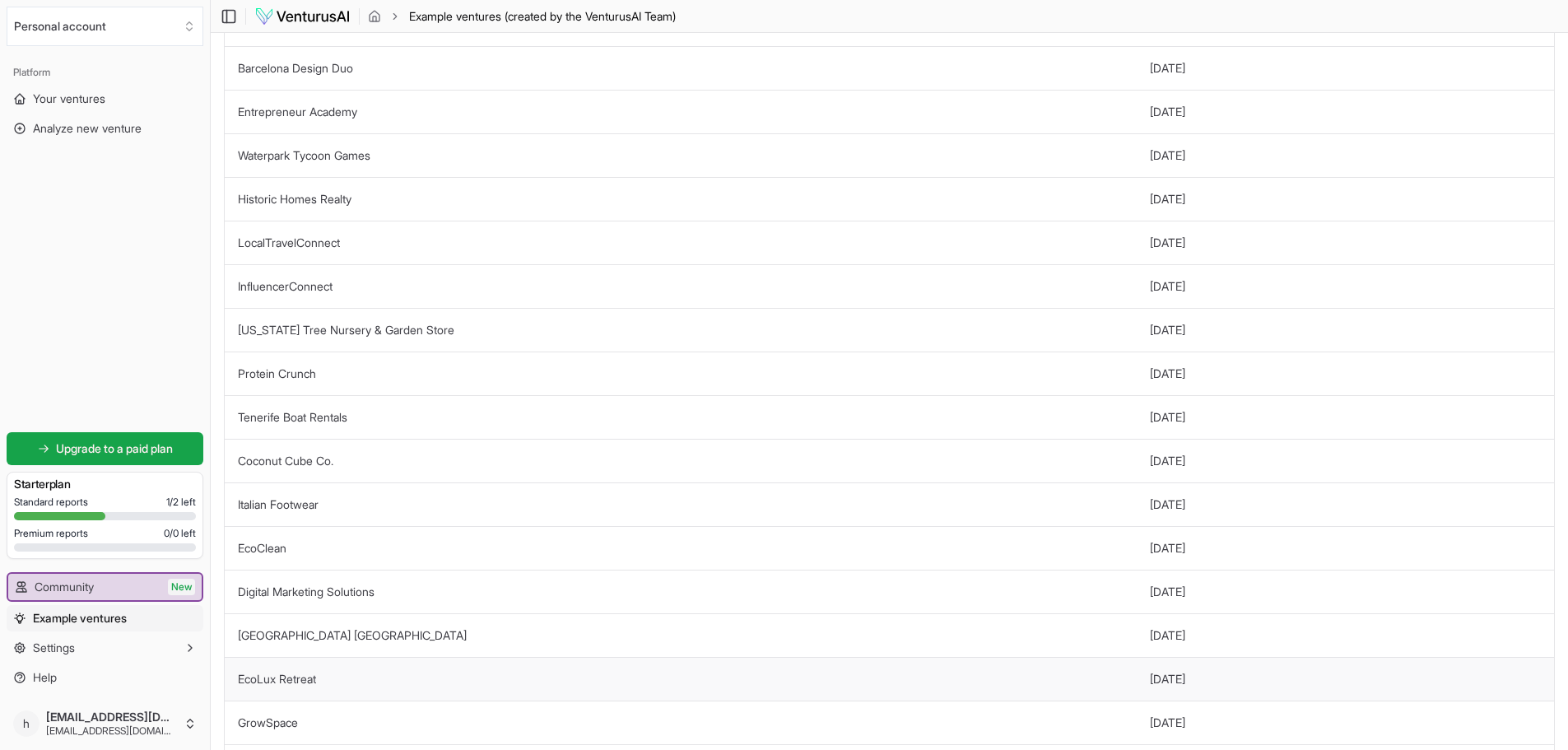
scroll to position [86, 0]
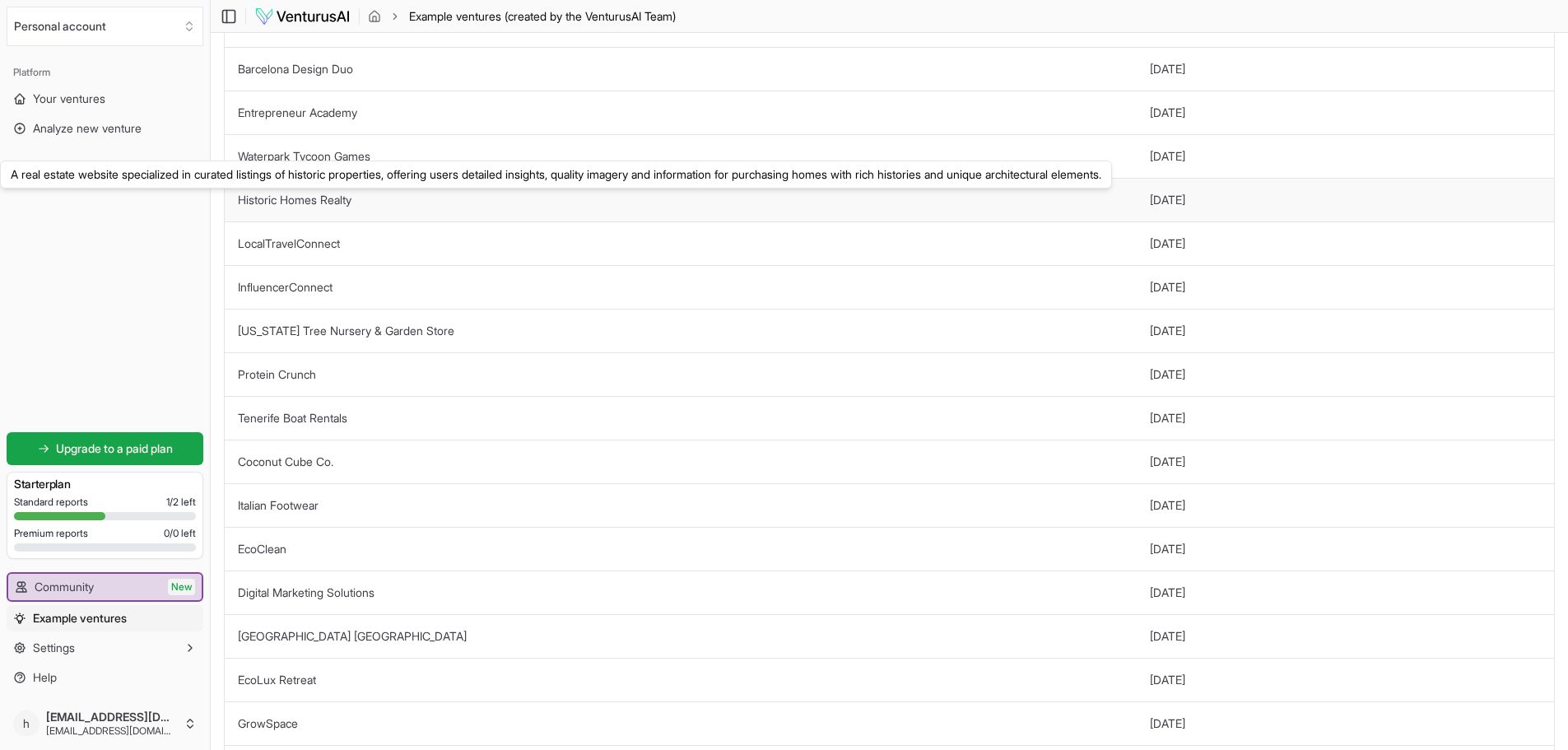
click at [332, 206] on link "Historic Homes Realty" at bounding box center [295, 200] width 114 height 14
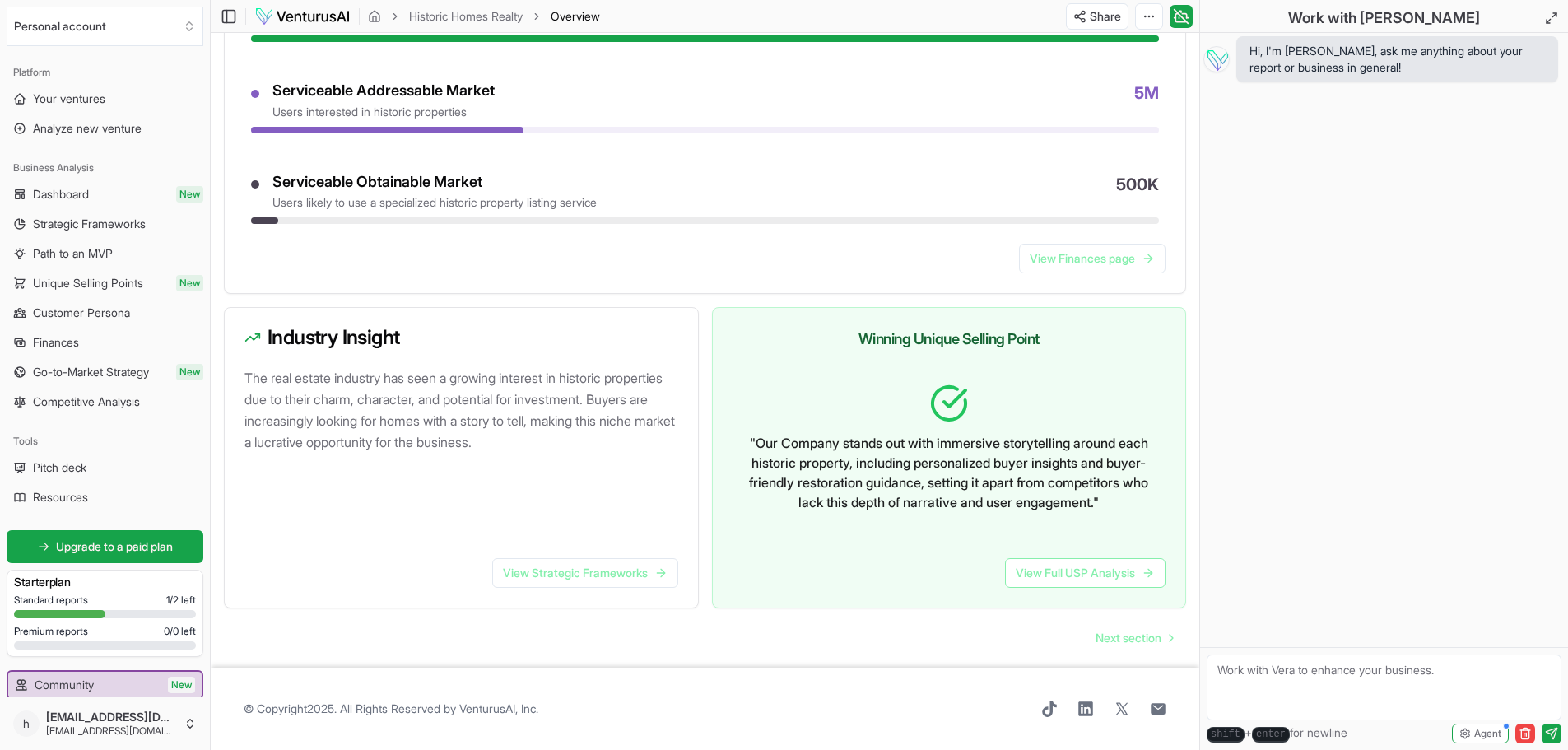
scroll to position [804, 0]
click at [626, 574] on link "View Strategic Frameworks" at bounding box center [585, 573] width 186 height 30
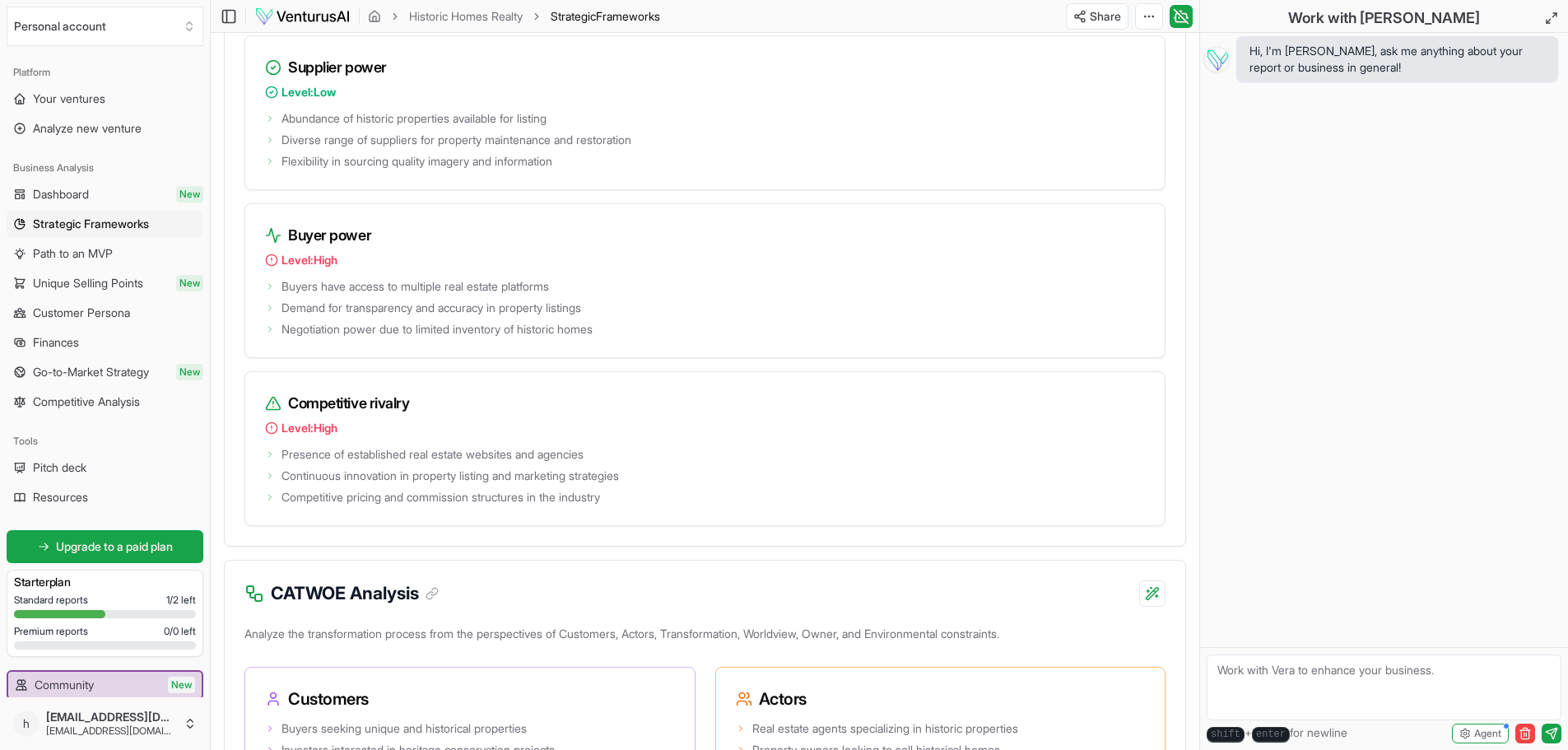
scroll to position [2226, 0]
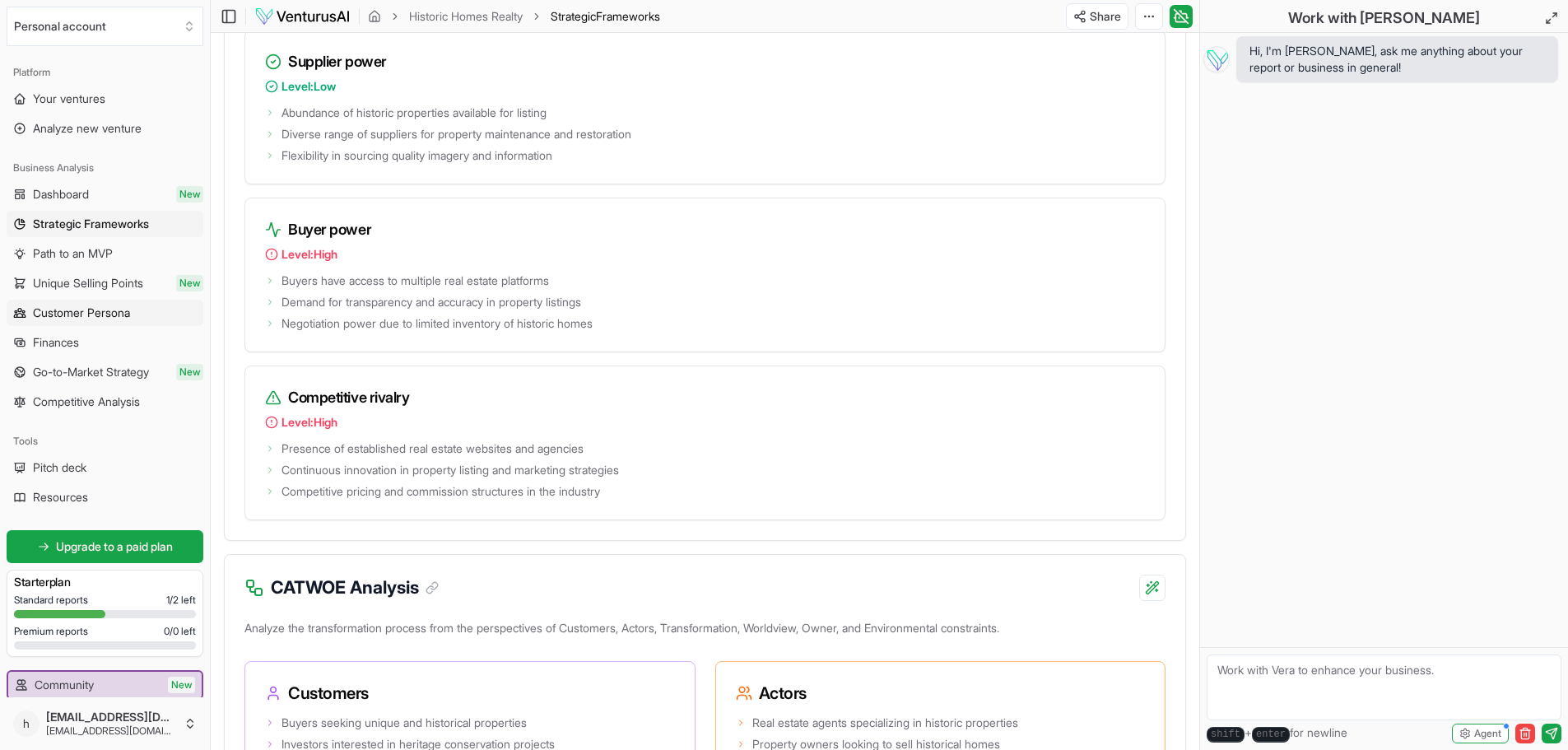
click at [98, 314] on span "Customer Persona" at bounding box center [81, 312] width 97 height 17
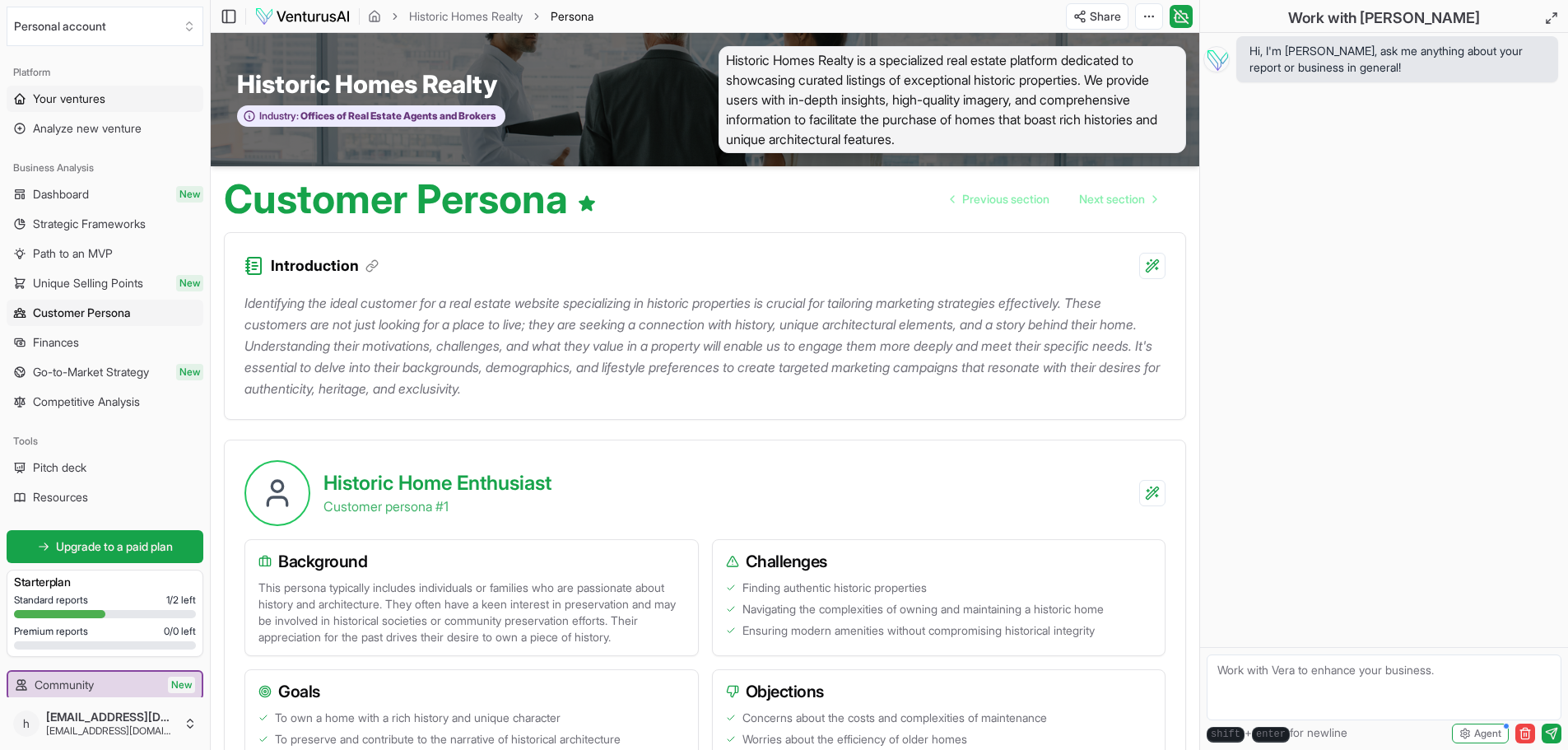
click at [90, 96] on span "Your ventures" at bounding box center [69, 98] width 73 height 17
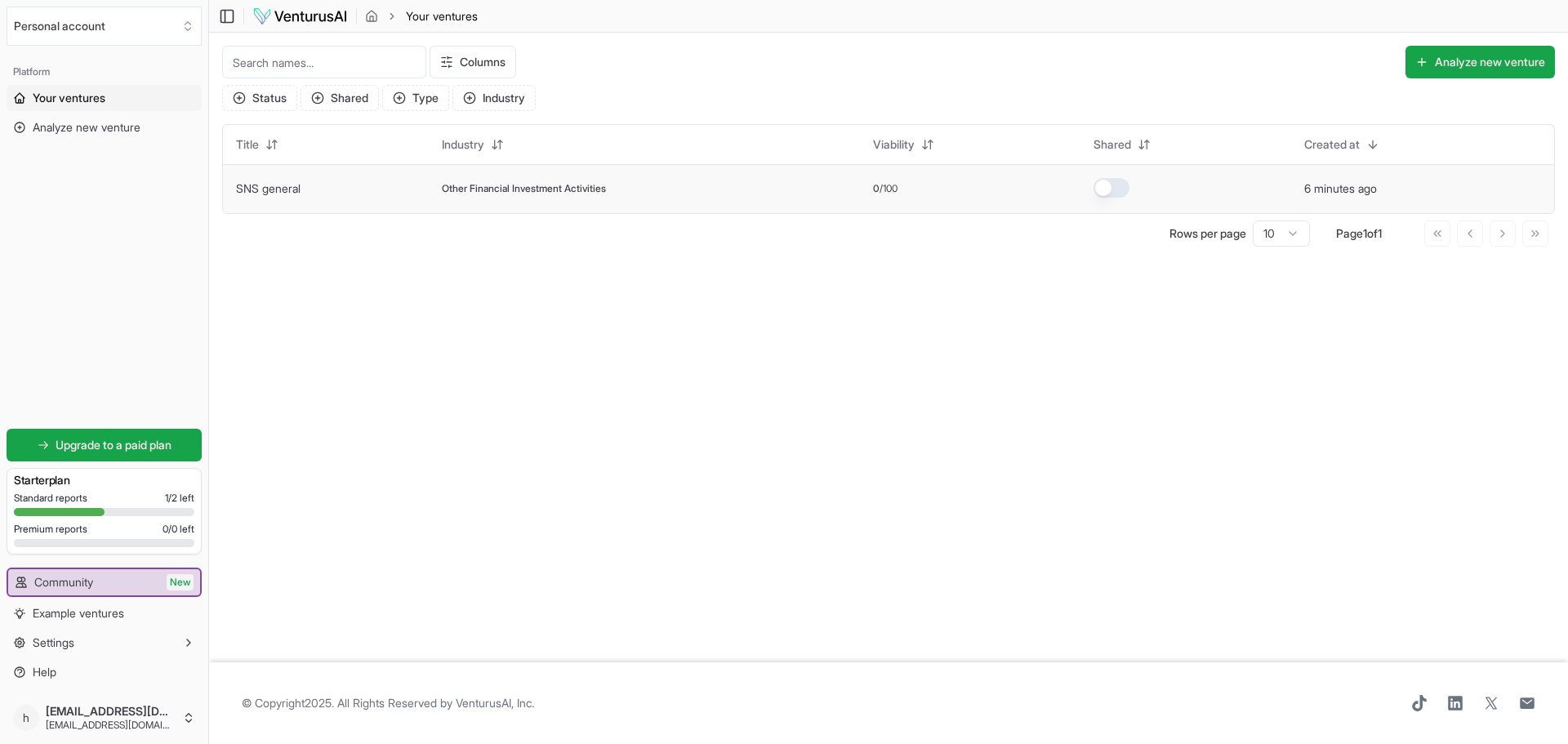
click at [561, 188] on span "Other Financial Investment Activities" at bounding box center [524, 188] width 164 height 13
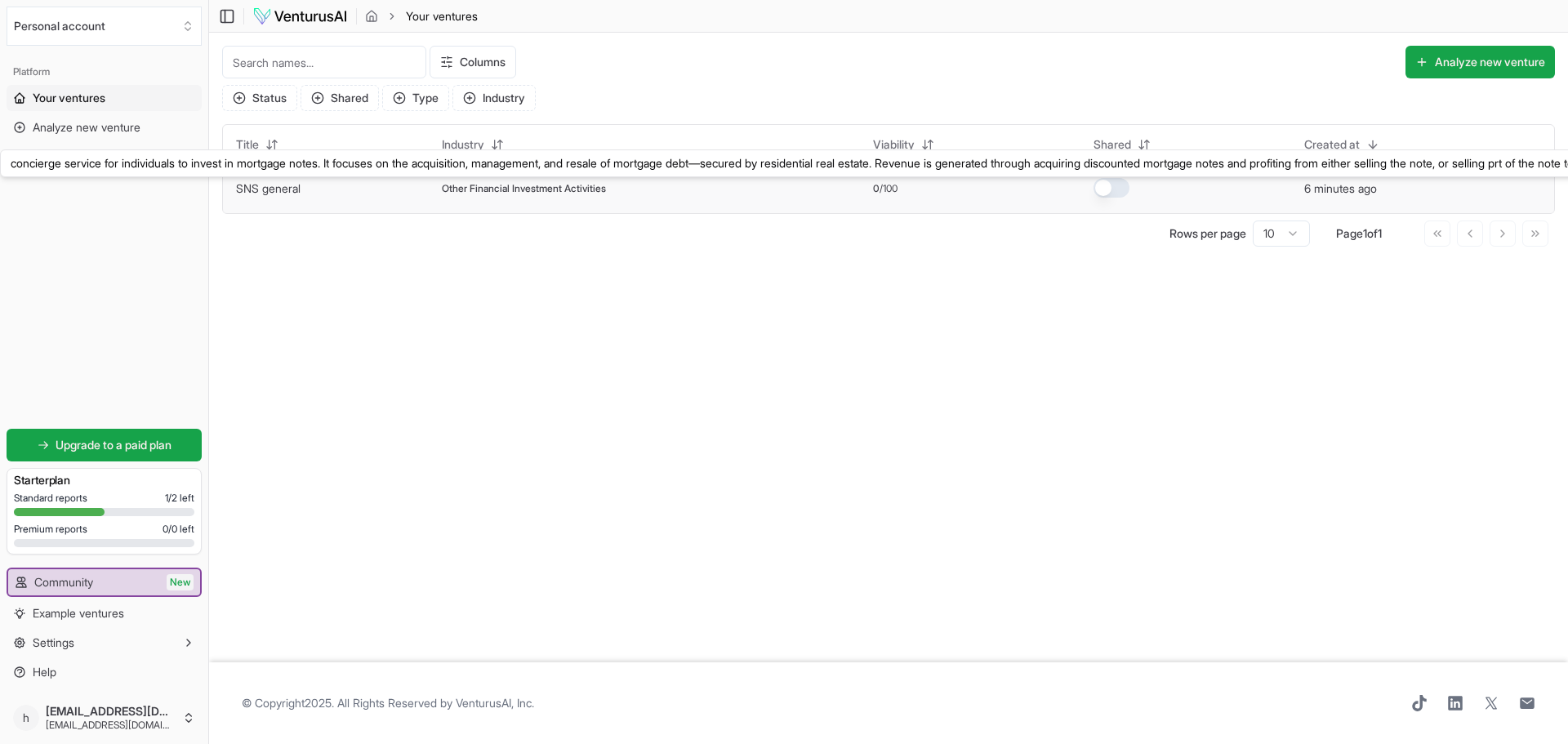
click at [275, 191] on link "SNS general" at bounding box center [268, 188] width 64 height 14
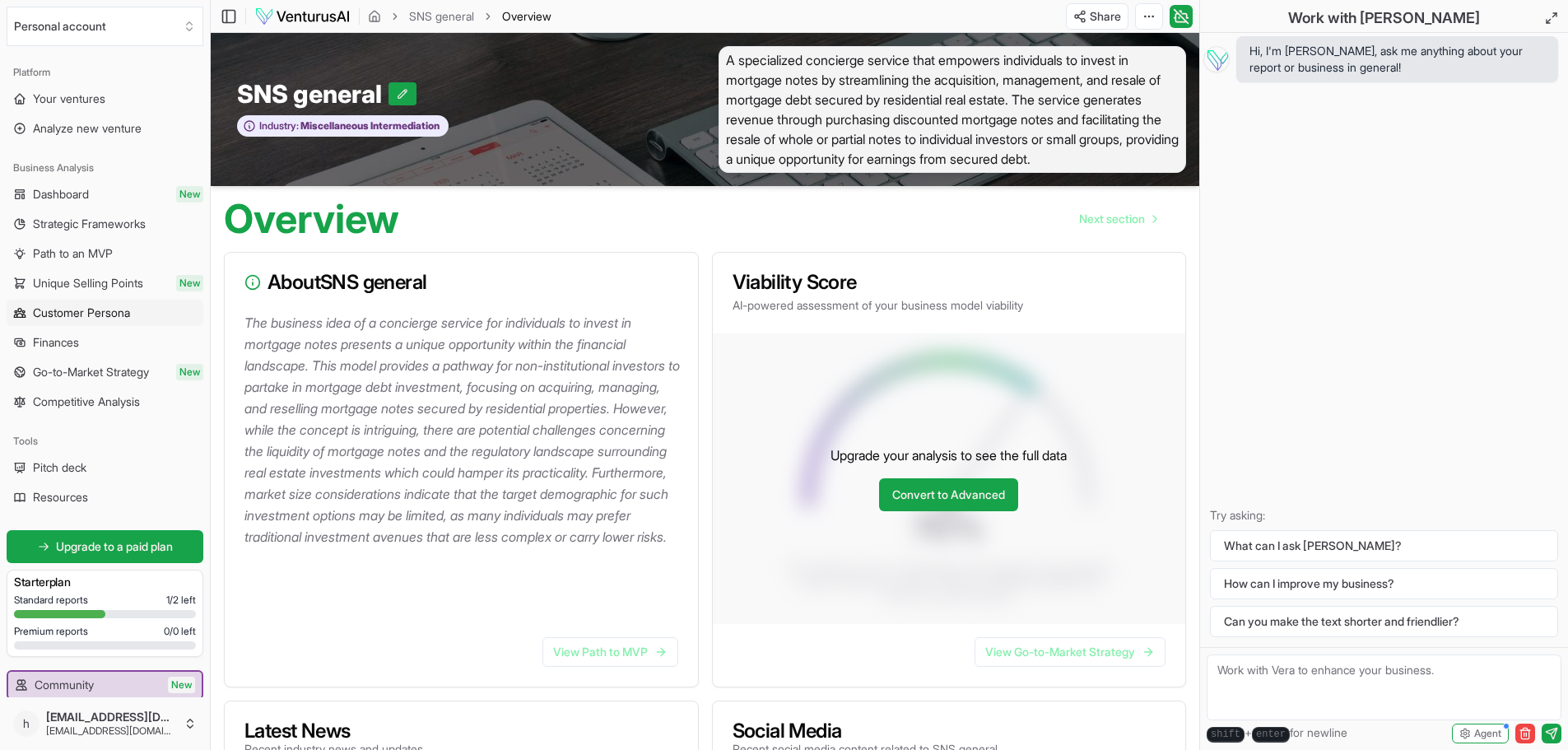
click at [109, 312] on span "Customer Persona" at bounding box center [81, 312] width 97 height 17
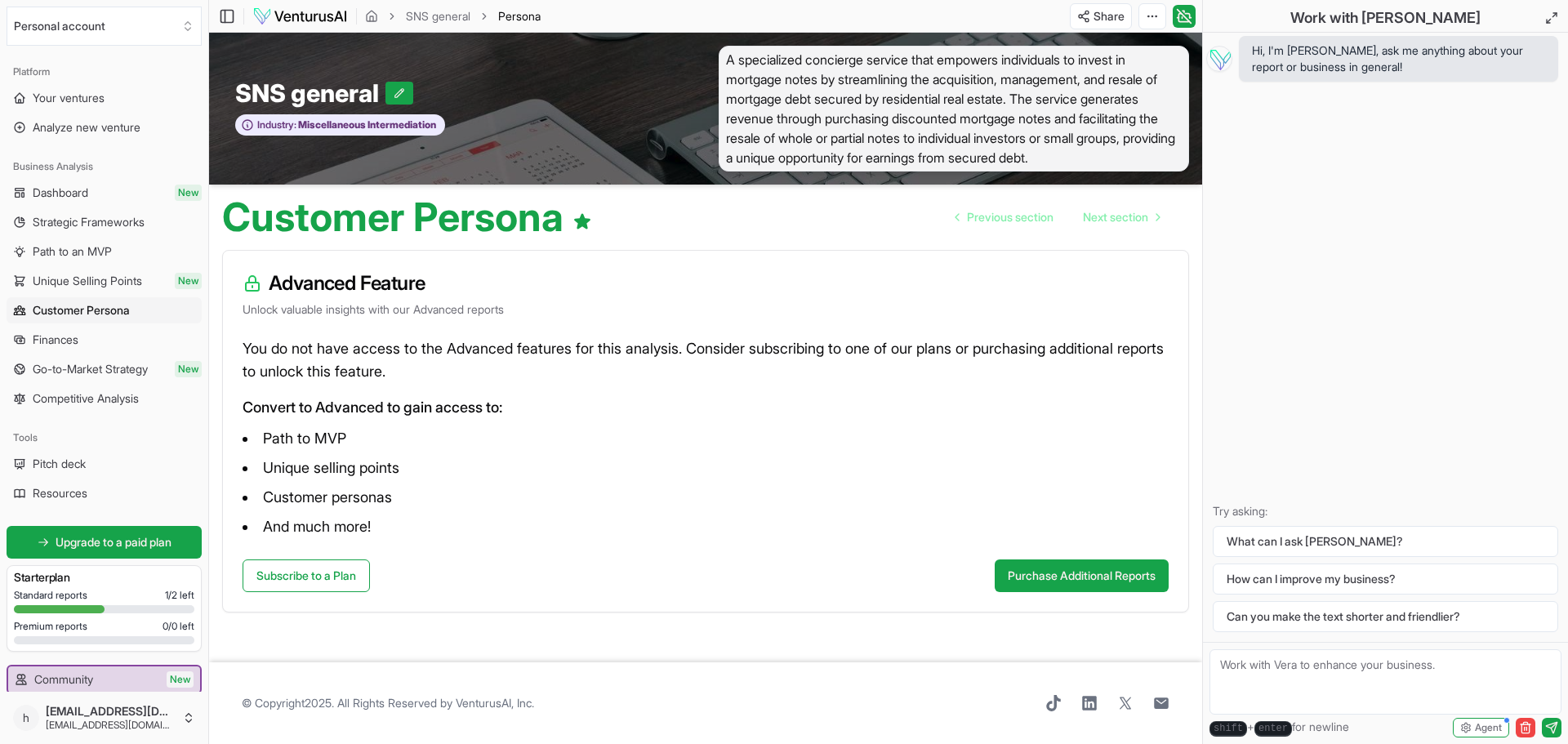
click at [68, 342] on span "Finances" at bounding box center [56, 339] width 46 height 16
click at [96, 365] on span "Go-to-Market Strategy" at bounding box center [90, 369] width 115 height 16
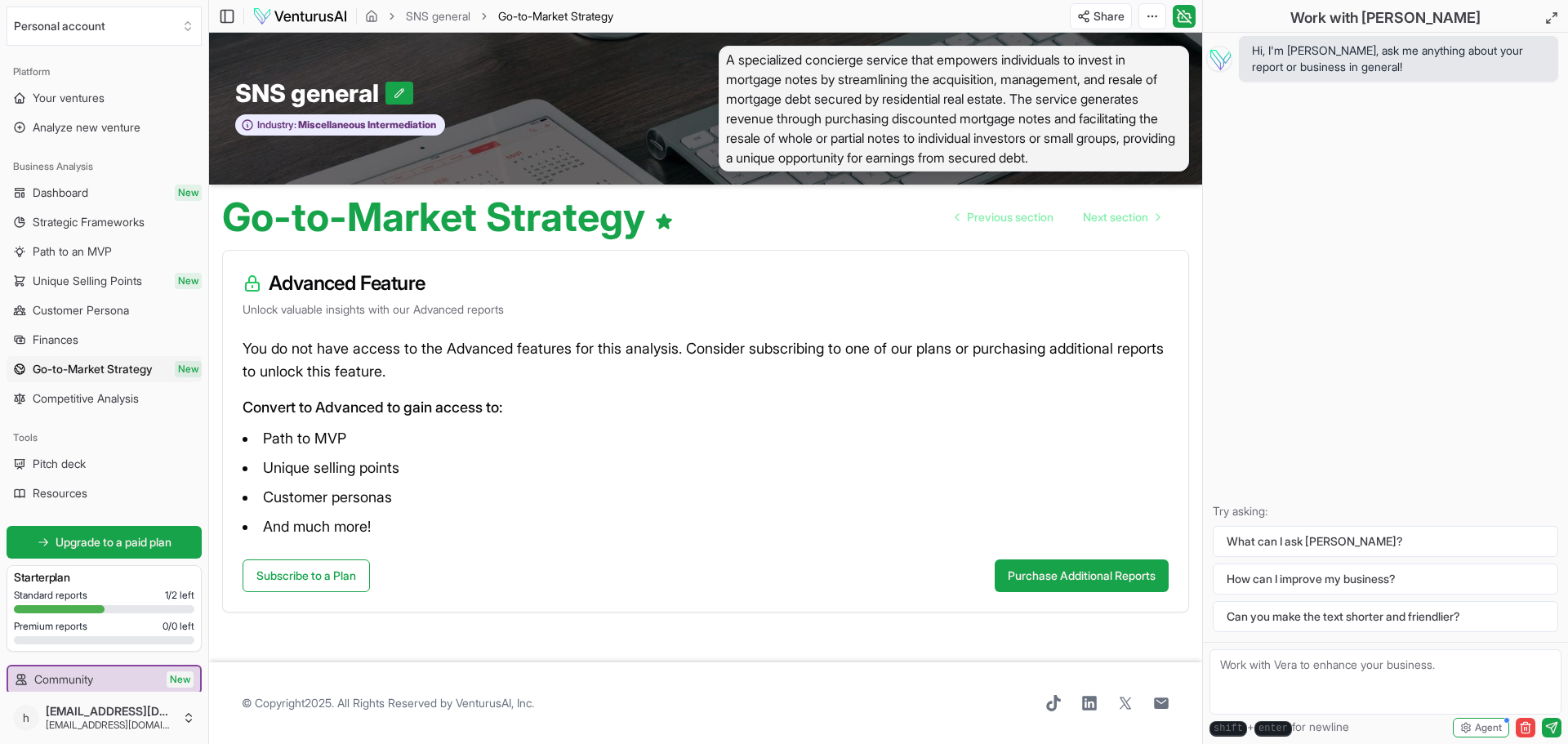
click at [104, 400] on span "Competitive Analysis" at bounding box center [86, 398] width 106 height 16
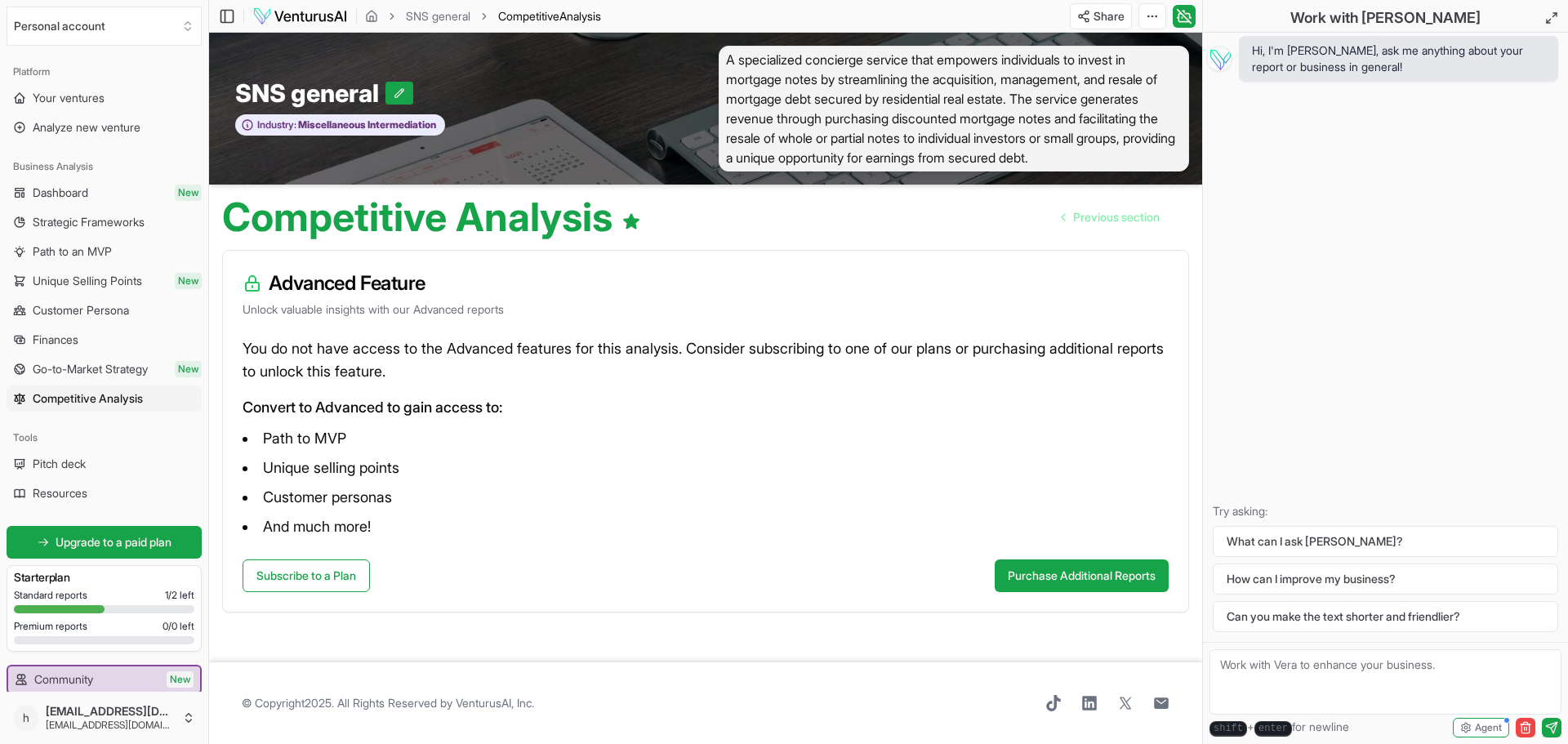
click at [54, 194] on span "Dashboard" at bounding box center [61, 193] width 56 height 16
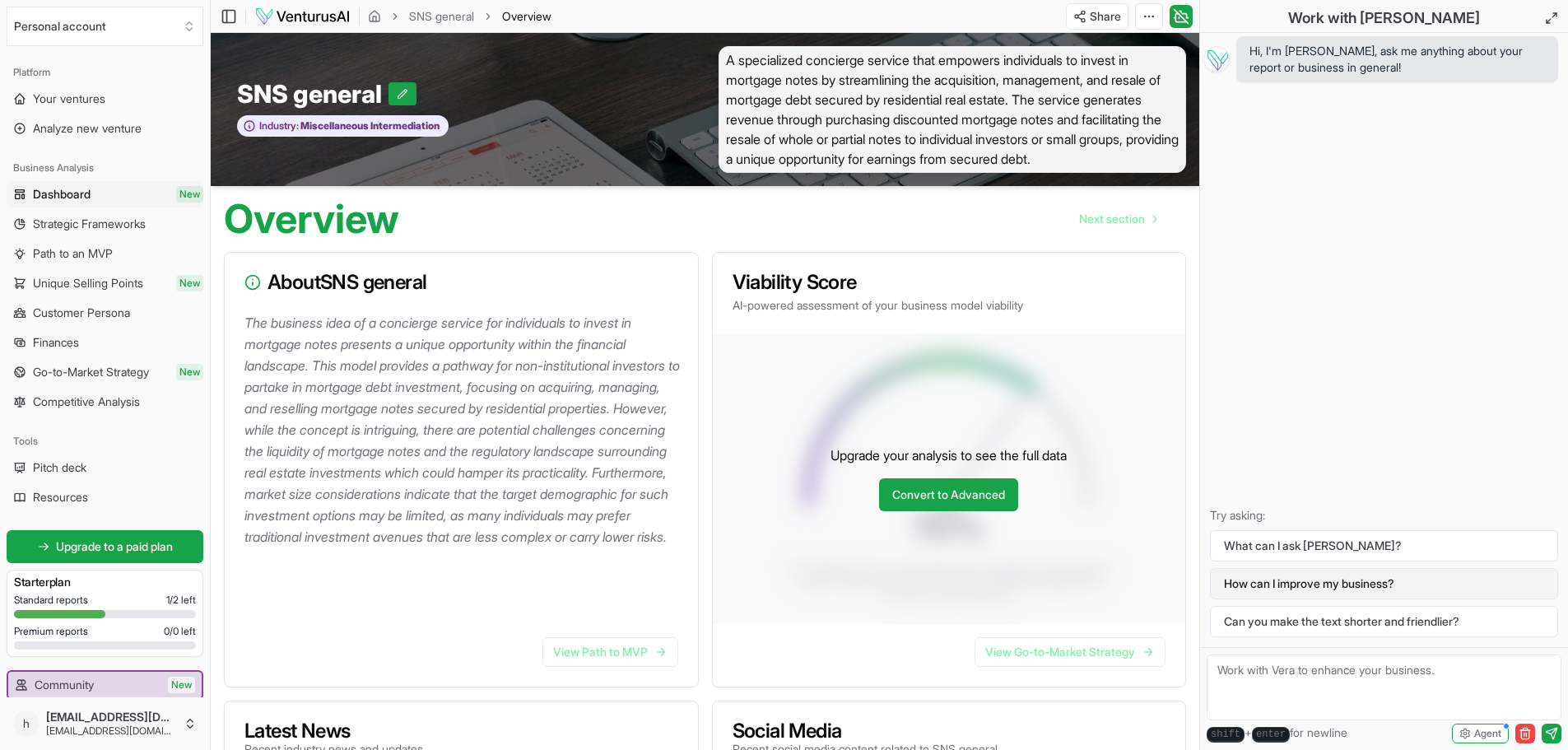
click at [1334, 584] on button "How can I improve my business?" at bounding box center [1384, 584] width 348 height 32
click at [1308, 590] on button "How can I improve my business?" at bounding box center [1384, 584] width 348 height 32
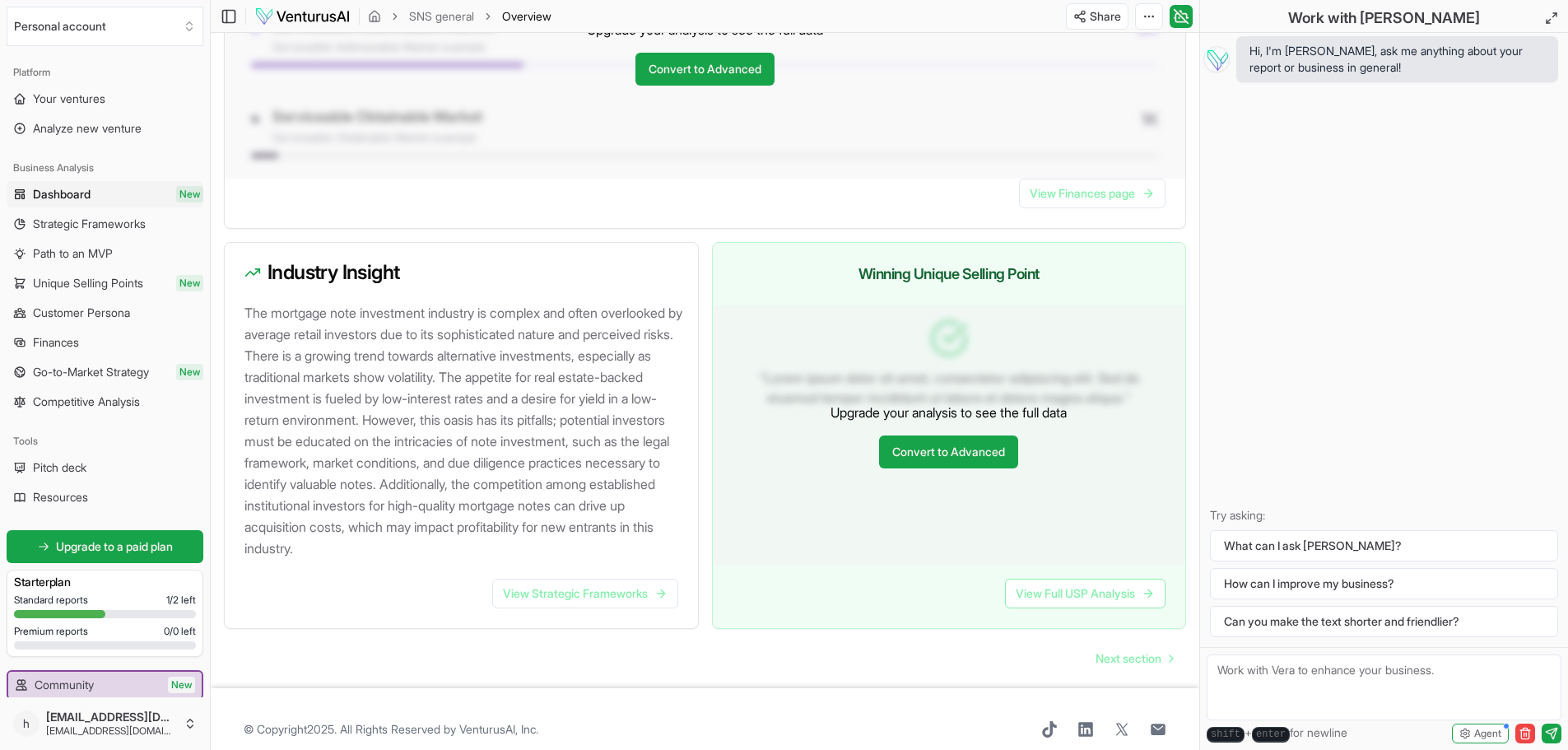
scroll to position [1466, 0]
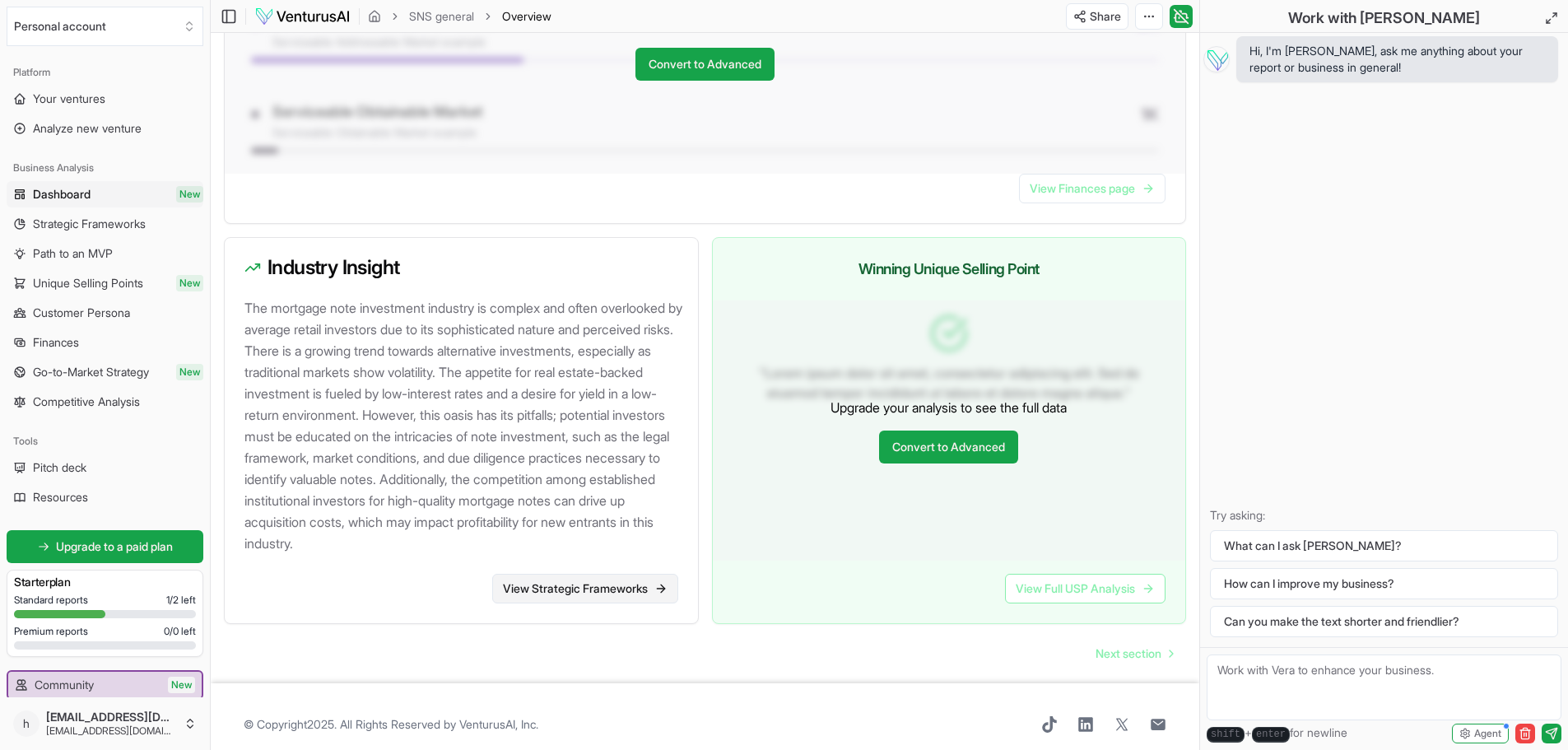
click at [577, 592] on link "View Strategic Frameworks" at bounding box center [585, 589] width 186 height 30
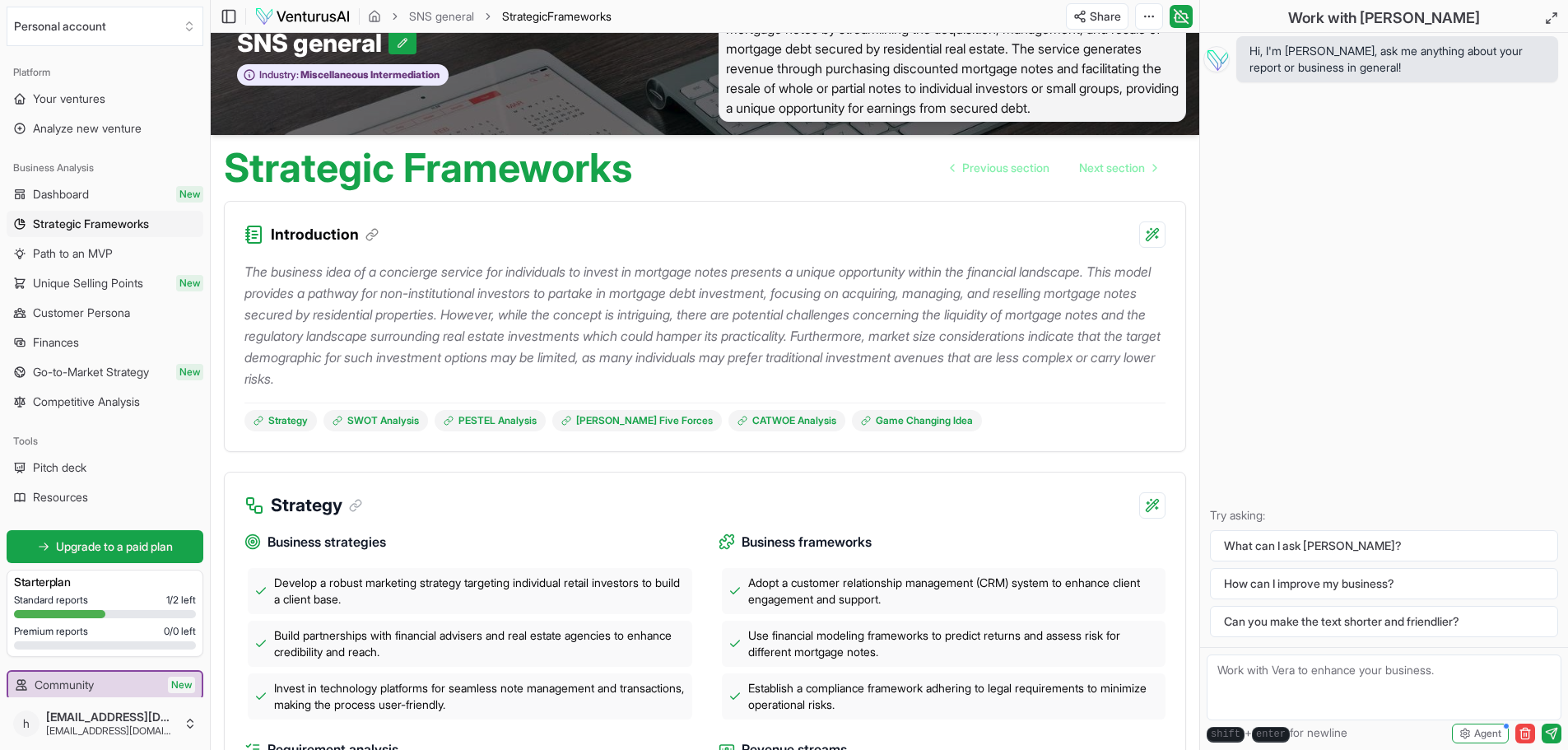
scroll to position [52, 0]
click at [921, 417] on link "Game Changing Idea" at bounding box center [917, 420] width 130 height 21
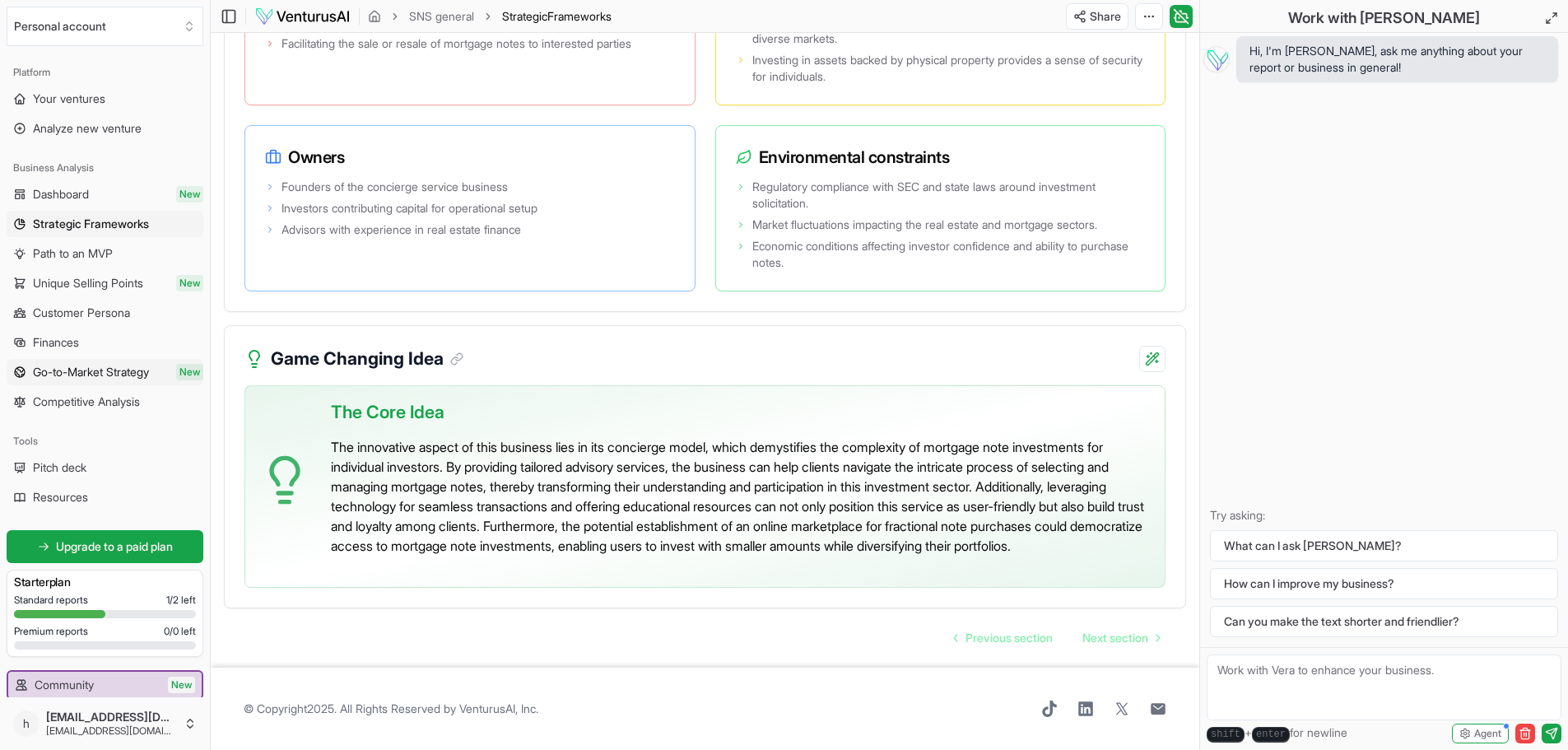
scroll to position [3361, 0]
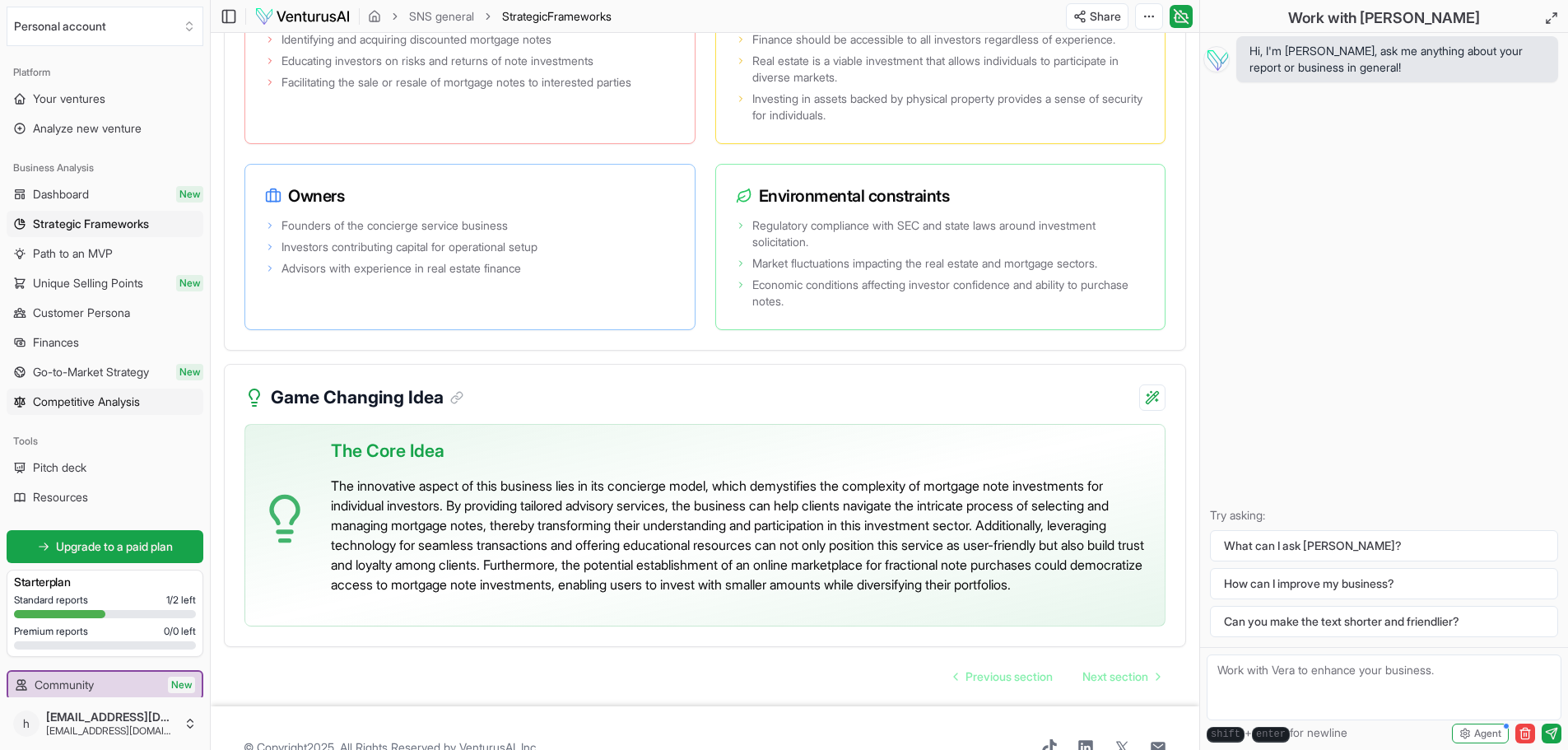
click at [90, 403] on span "Competitive Analysis" at bounding box center [87, 402] width 107 height 17
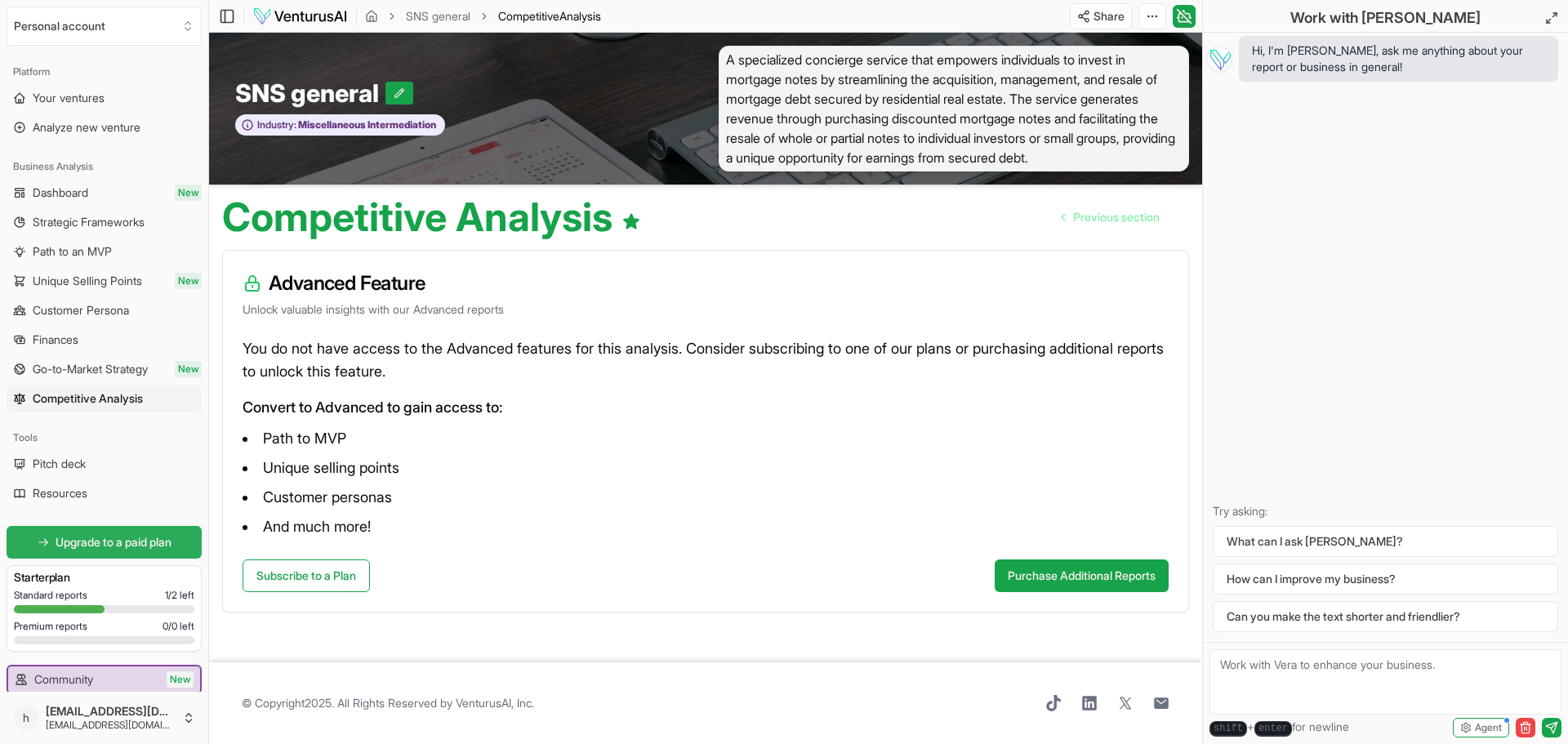
click at [111, 554] on link "Upgrade to a paid plan" at bounding box center [104, 543] width 195 height 33
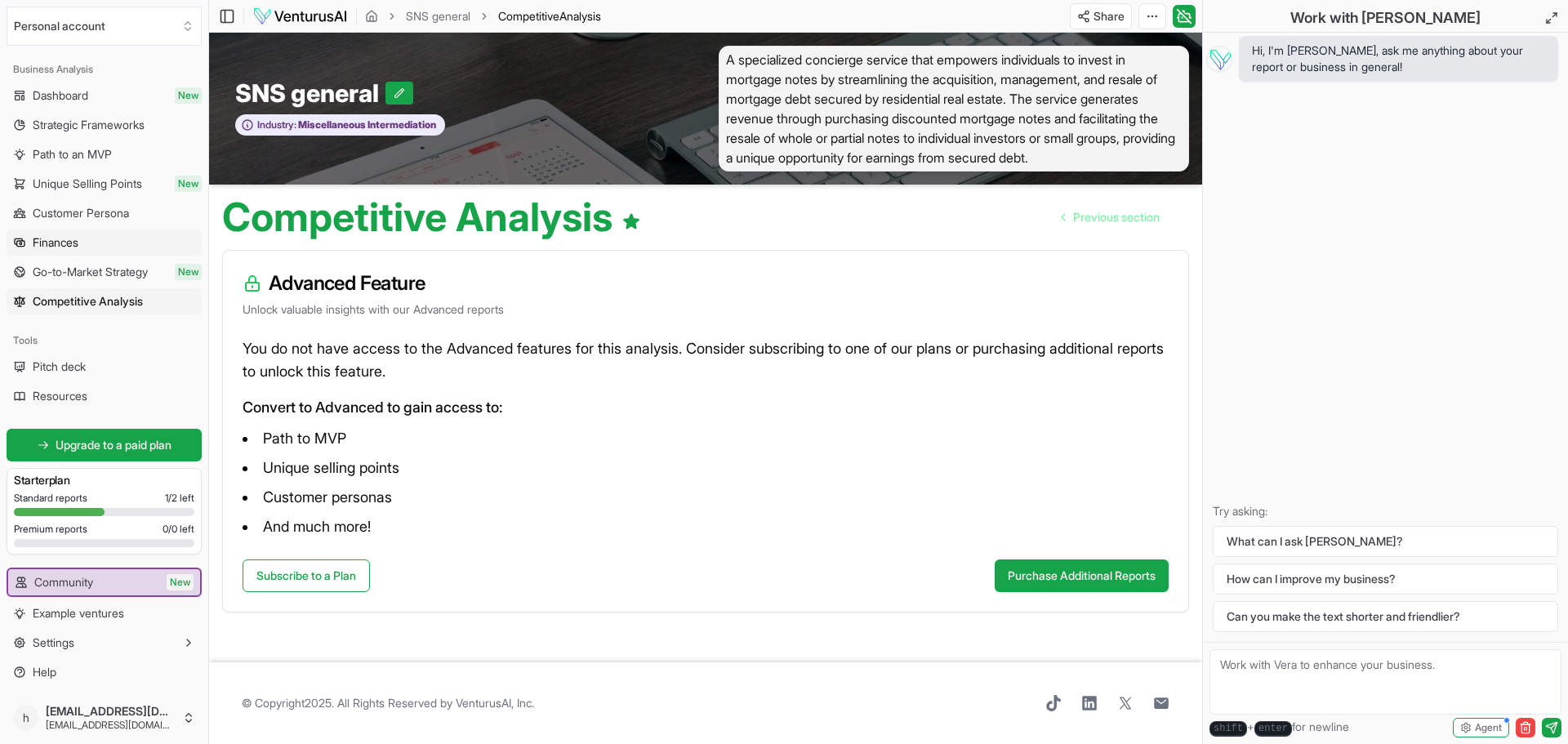
click at [67, 246] on span "Finances" at bounding box center [56, 242] width 46 height 16
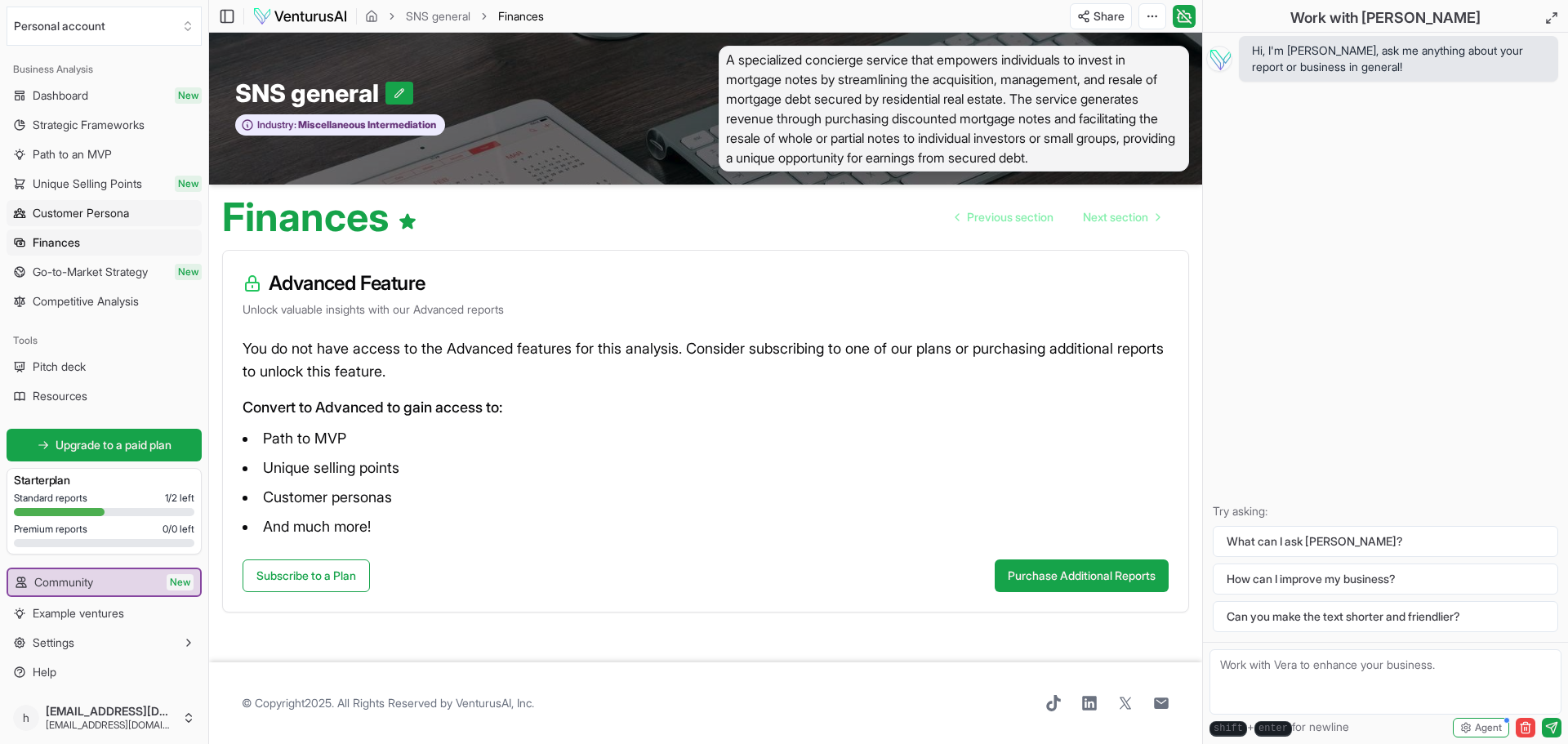
click at [107, 217] on span "Customer Persona" at bounding box center [81, 213] width 96 height 16
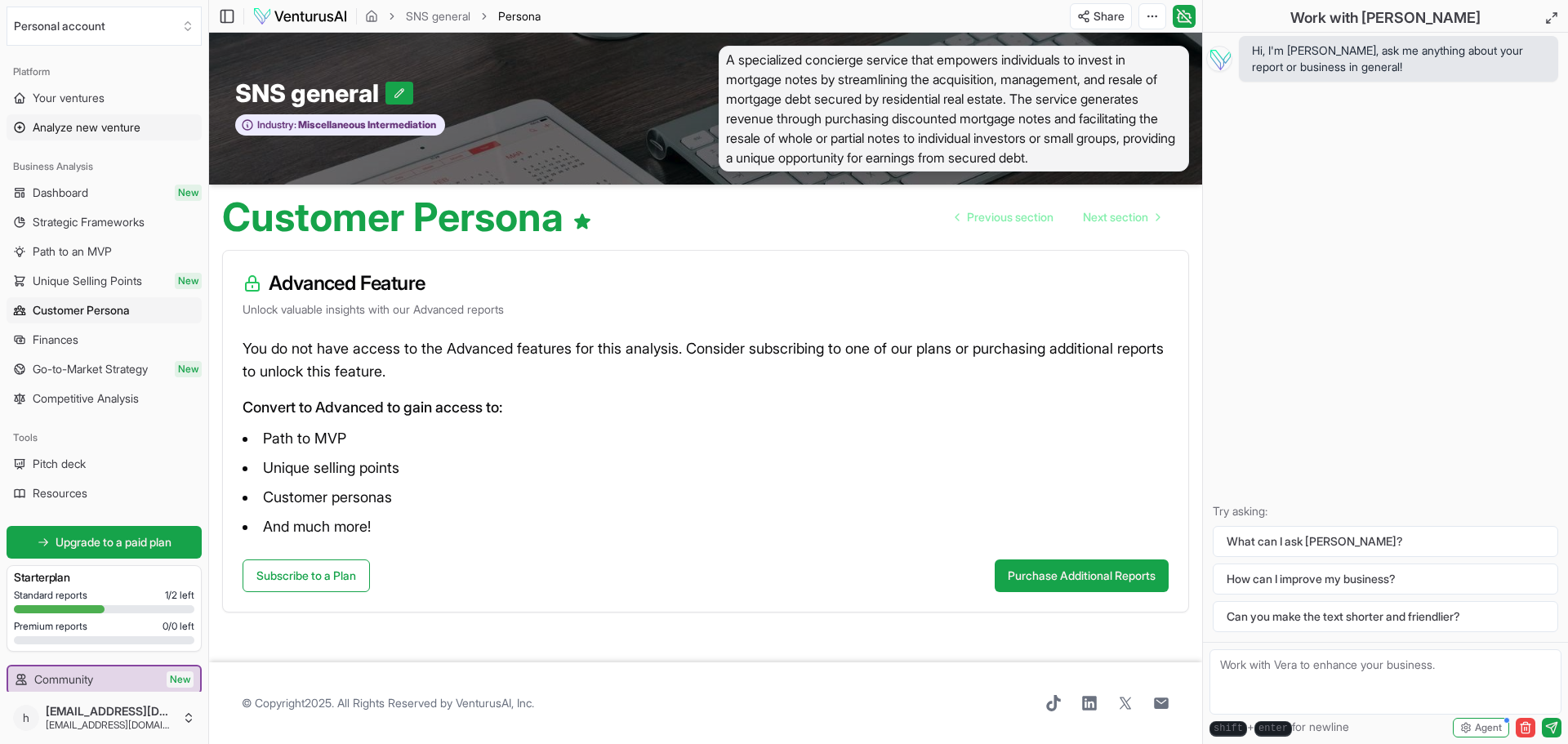
click at [85, 127] on span "Analyze new venture" at bounding box center [87, 127] width 108 height 16
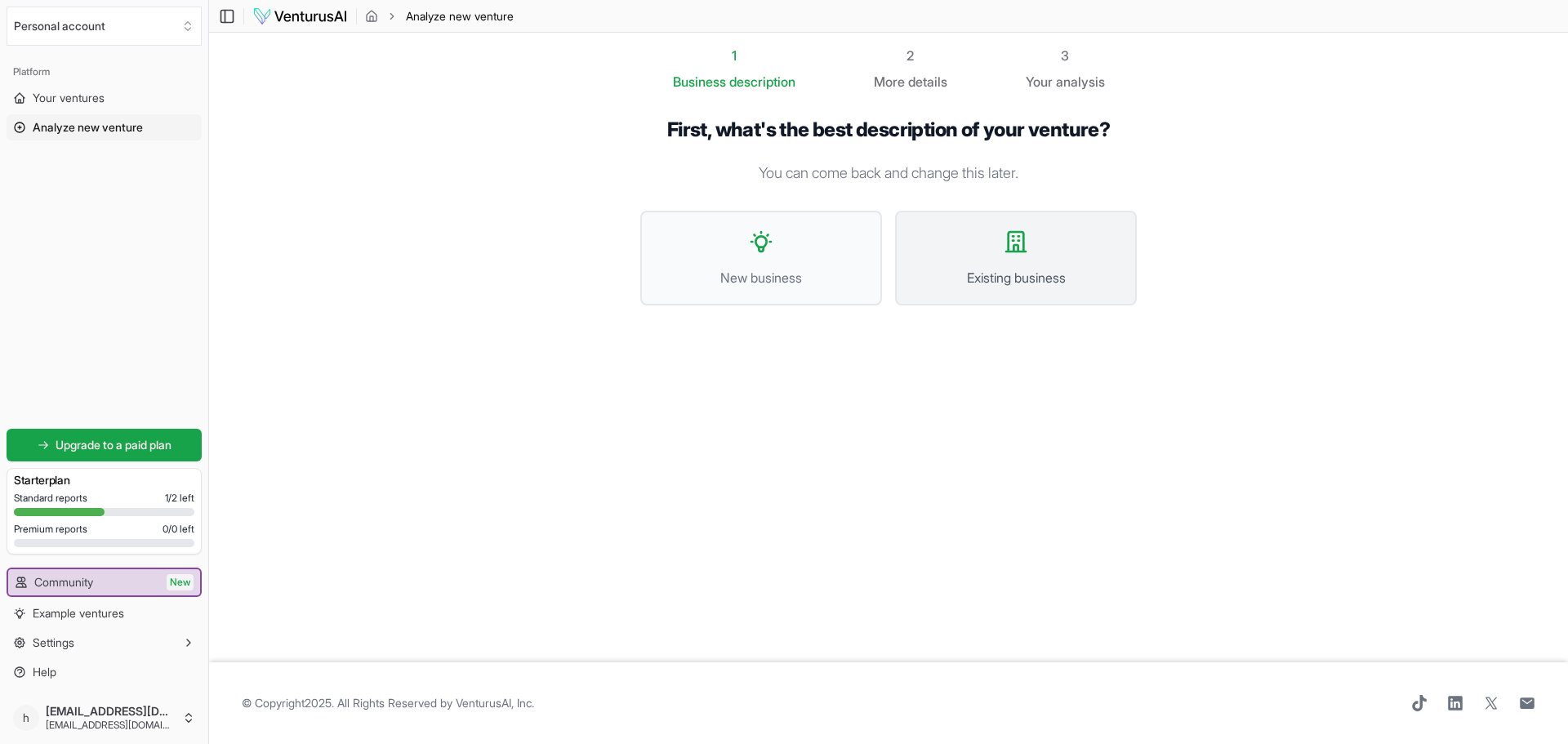
click at [995, 275] on span "Existing business" at bounding box center [1016, 278] width 206 height 20
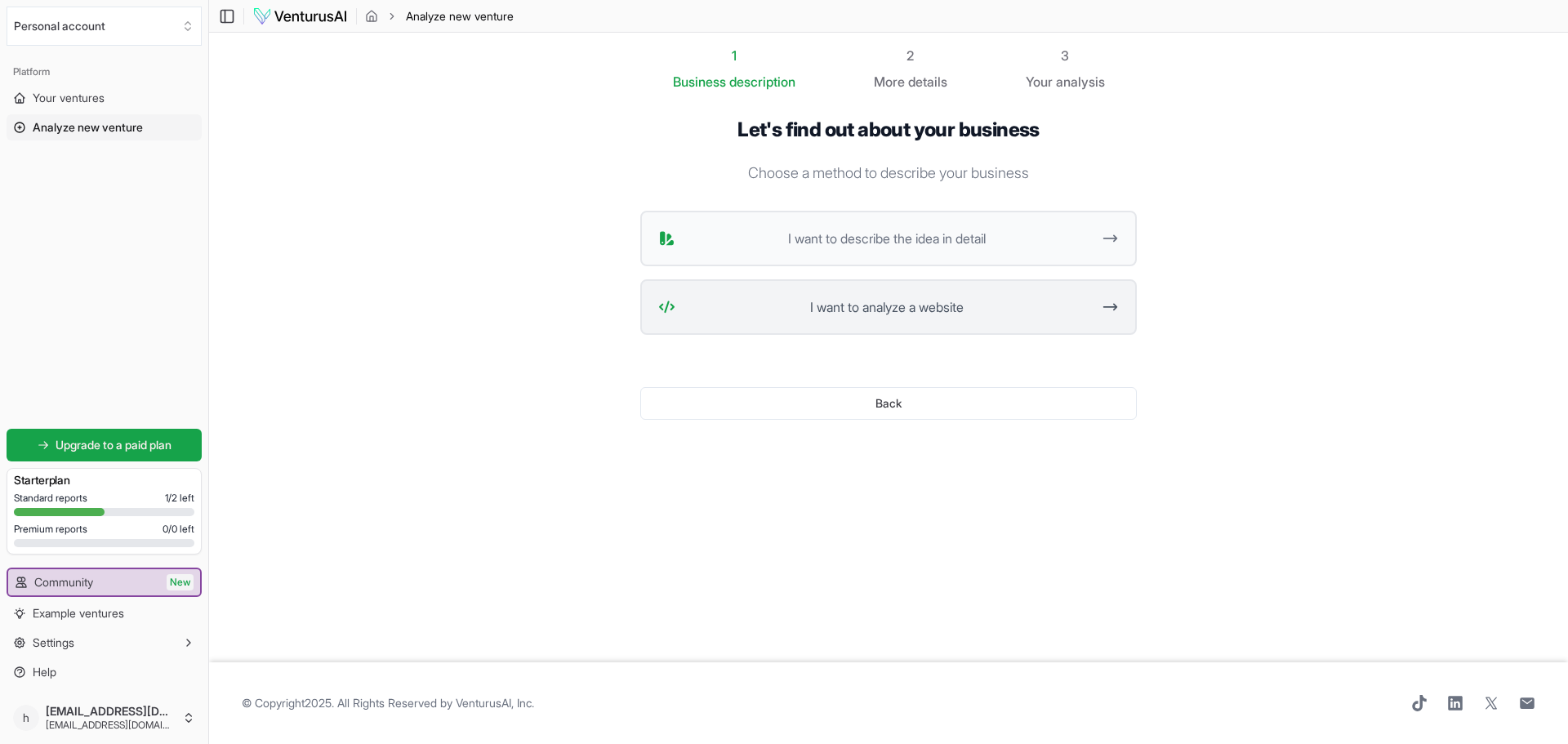
click at [955, 307] on span "I want to analyze a website" at bounding box center [886, 306] width 409 height 20
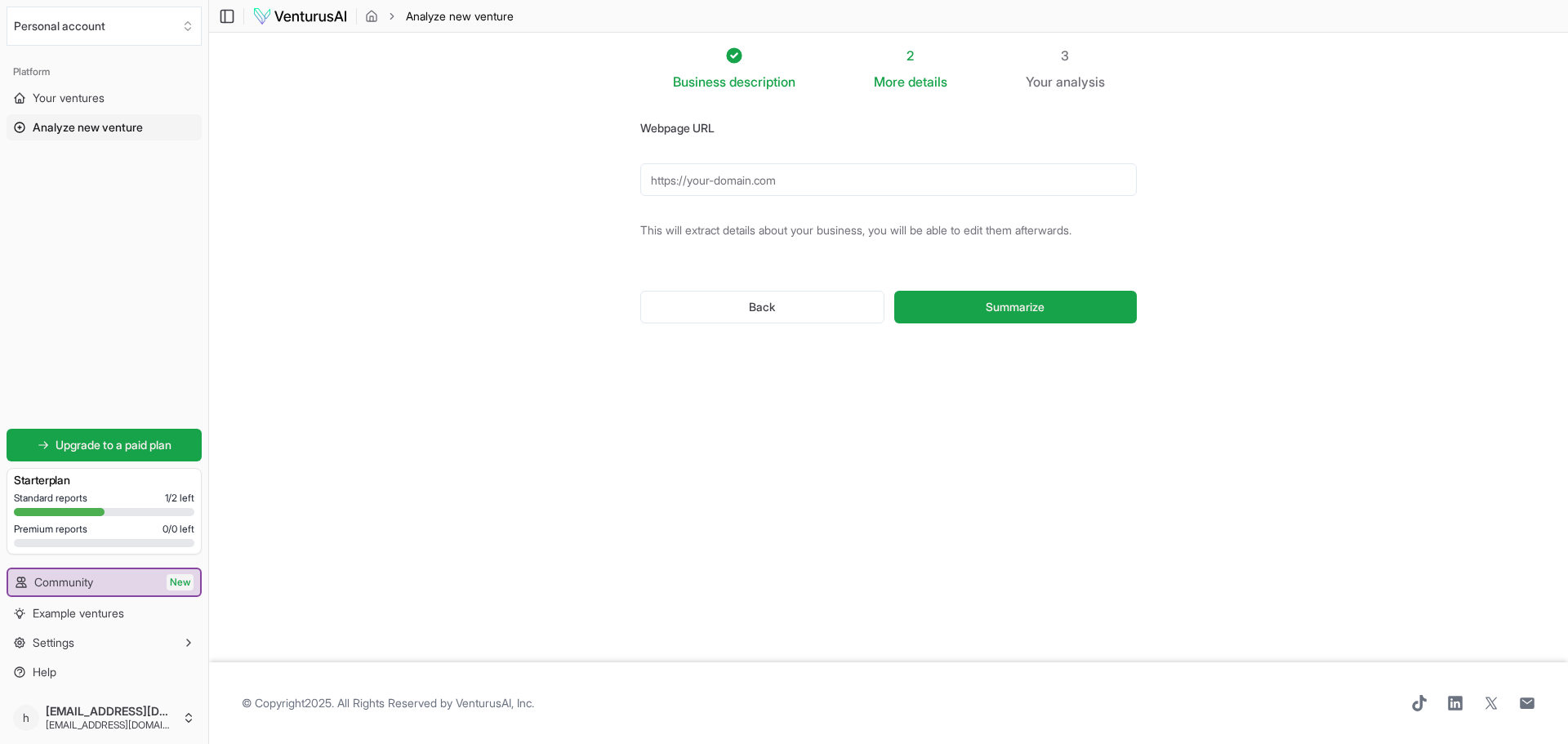
click at [779, 176] on input "Webpage URL" at bounding box center [889, 180] width 497 height 33
paste input "https://www.successfulnotesolutions.com/"
type input "https://www.successfulnotesolutions.com/"
click at [980, 313] on button "Summarize" at bounding box center [1015, 307] width 242 height 33
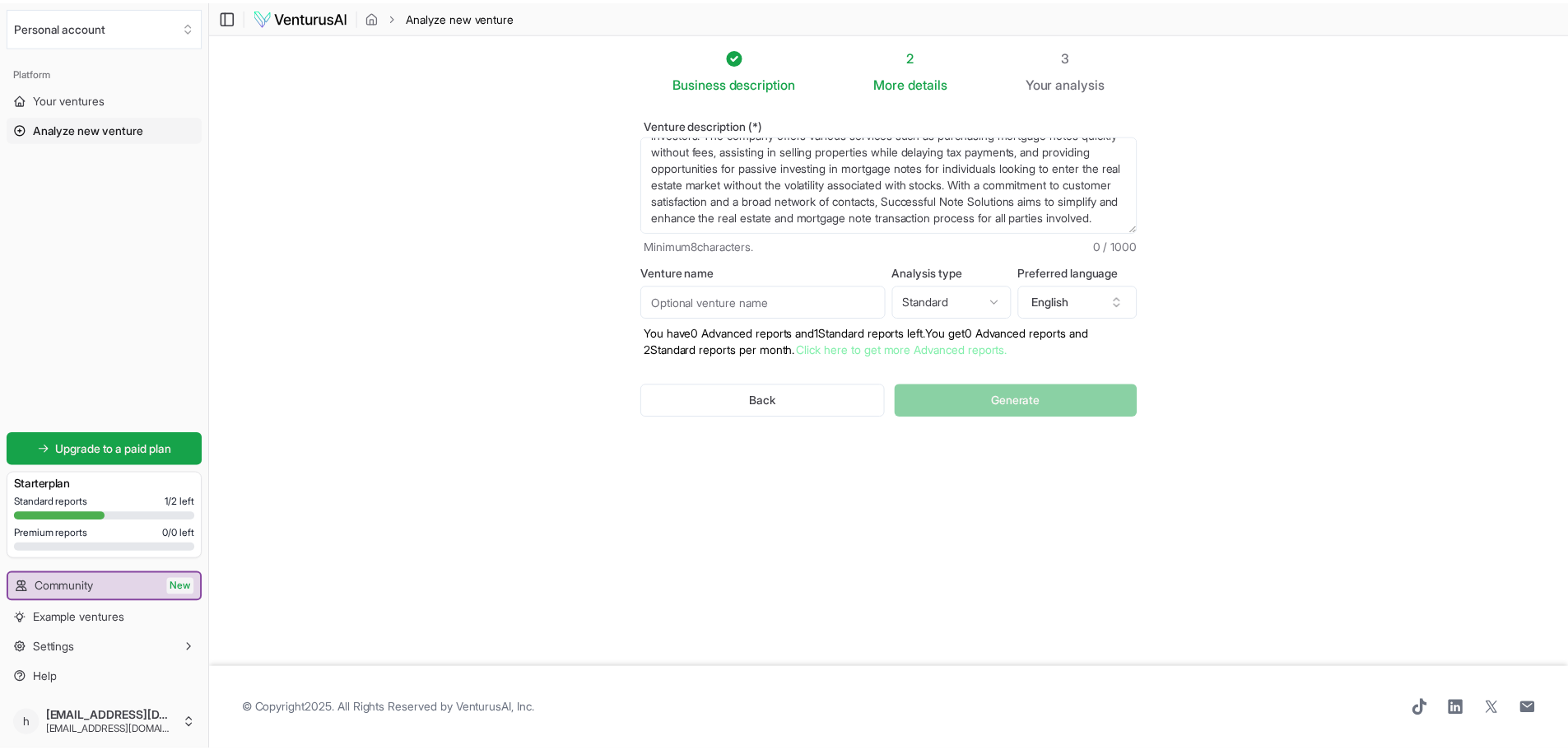
scroll to position [82, 0]
click at [804, 299] on input "Venture name" at bounding box center [769, 301] width 247 height 33
type input "SNS specific"
click at [1045, 406] on span "Generate" at bounding box center [1023, 400] width 49 height 17
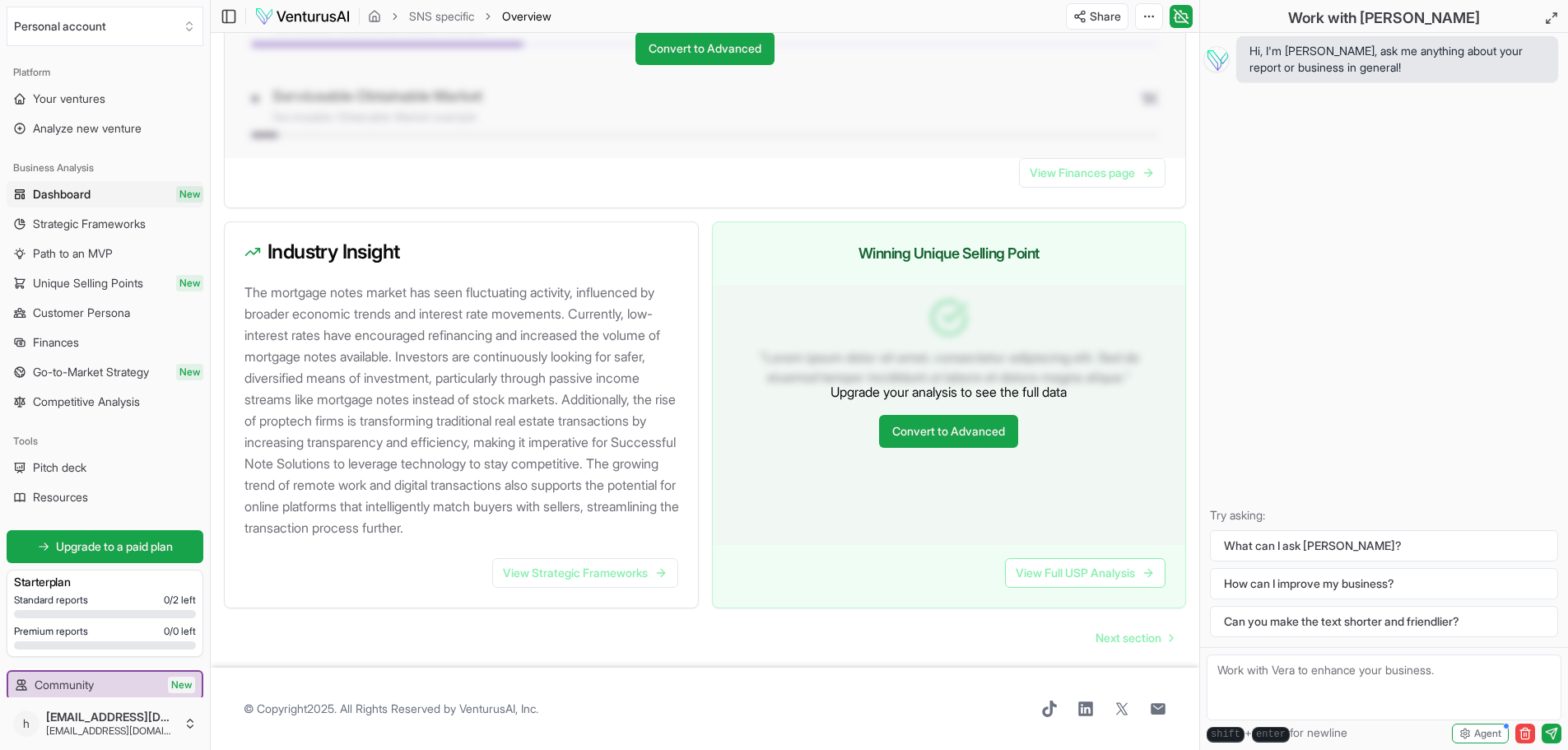
scroll to position [1503, 0]
click at [622, 571] on link "View Strategic Frameworks" at bounding box center [585, 573] width 186 height 30
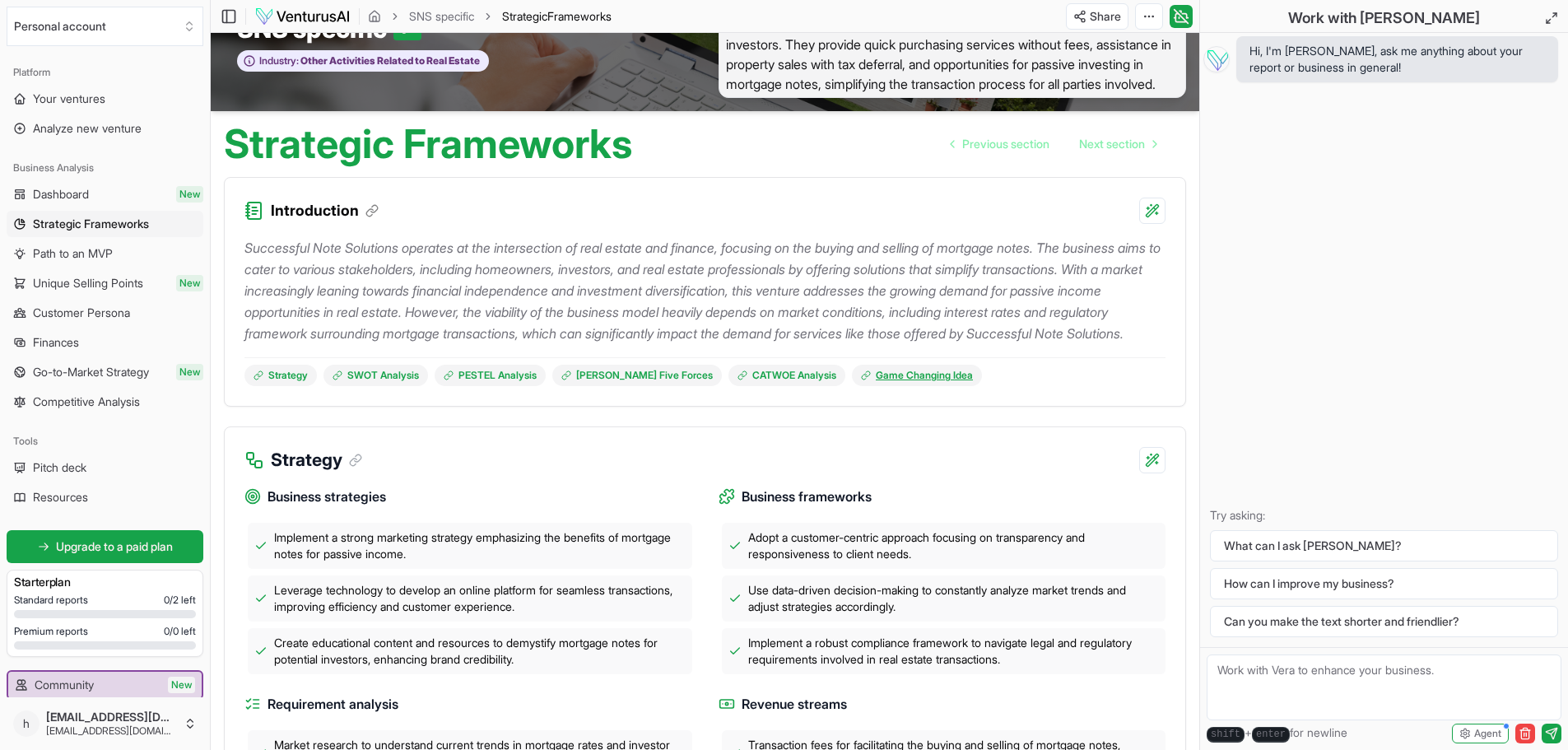
click at [902, 386] on link "Game Changing Idea" at bounding box center [917, 375] width 130 height 21
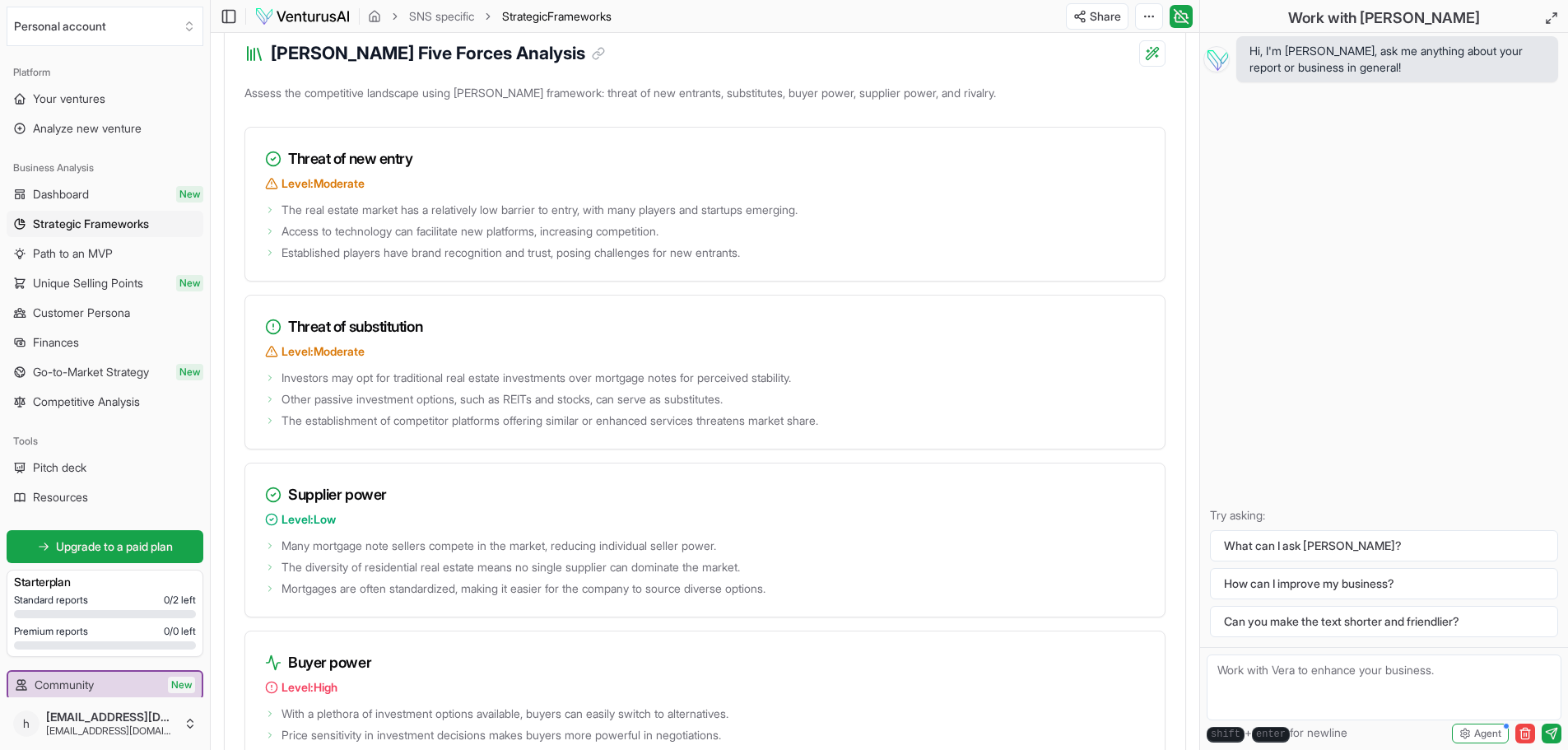
scroll to position [2099, 0]
click at [88, 315] on span "Customer Persona" at bounding box center [81, 312] width 97 height 17
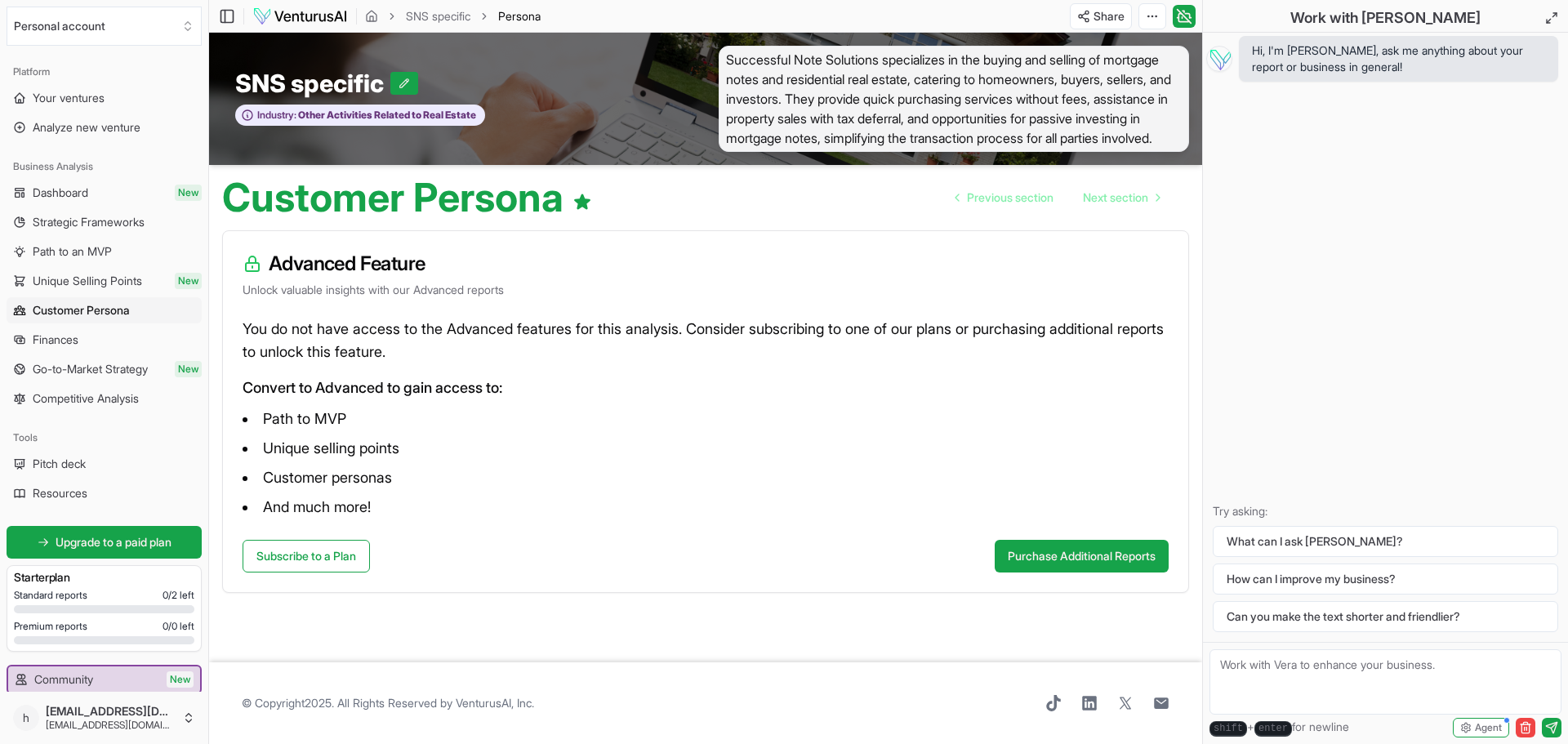
click at [102, 253] on span "Path to an MVP" at bounding box center [72, 251] width 79 height 16
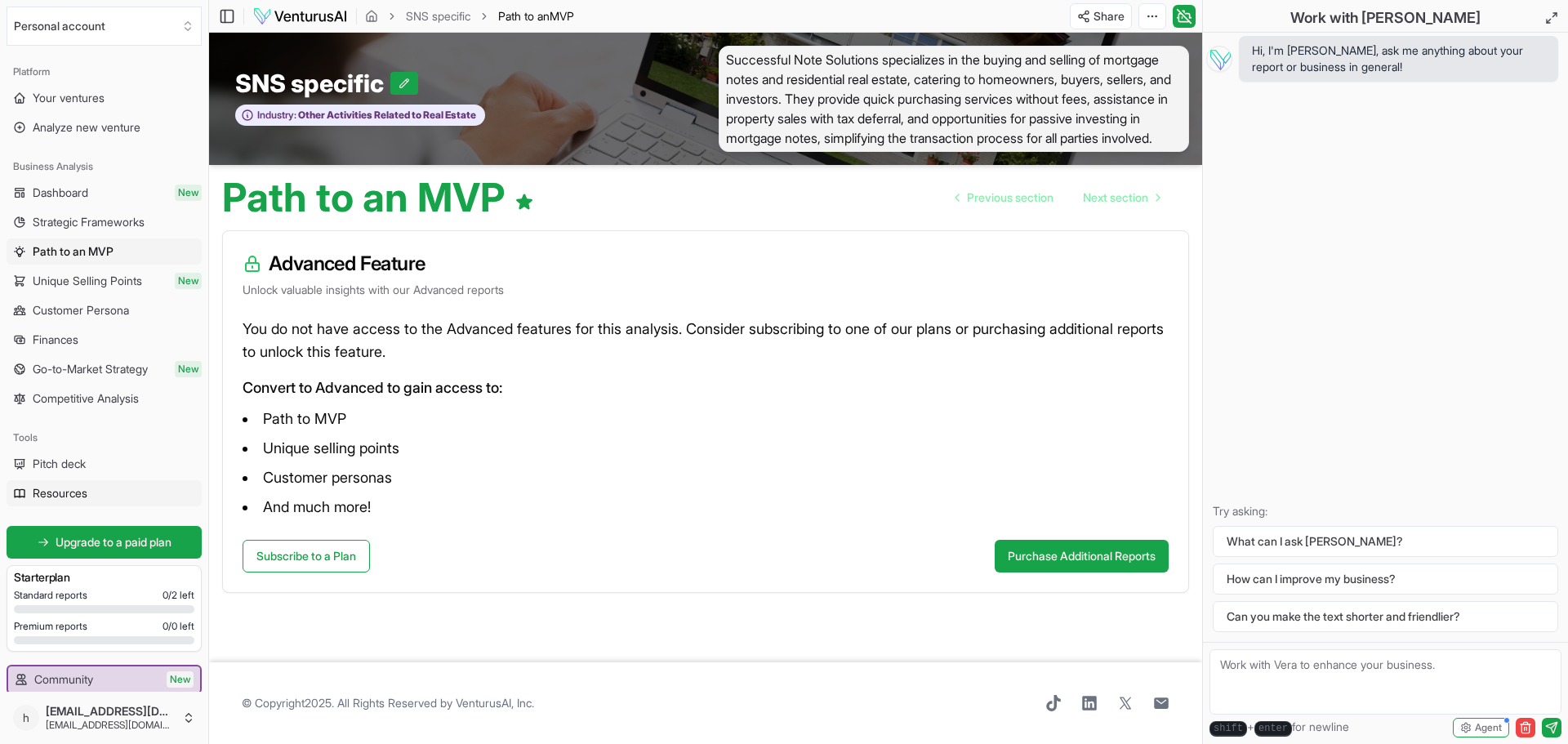
click at [71, 497] on span "Resources" at bounding box center [60, 493] width 55 height 16
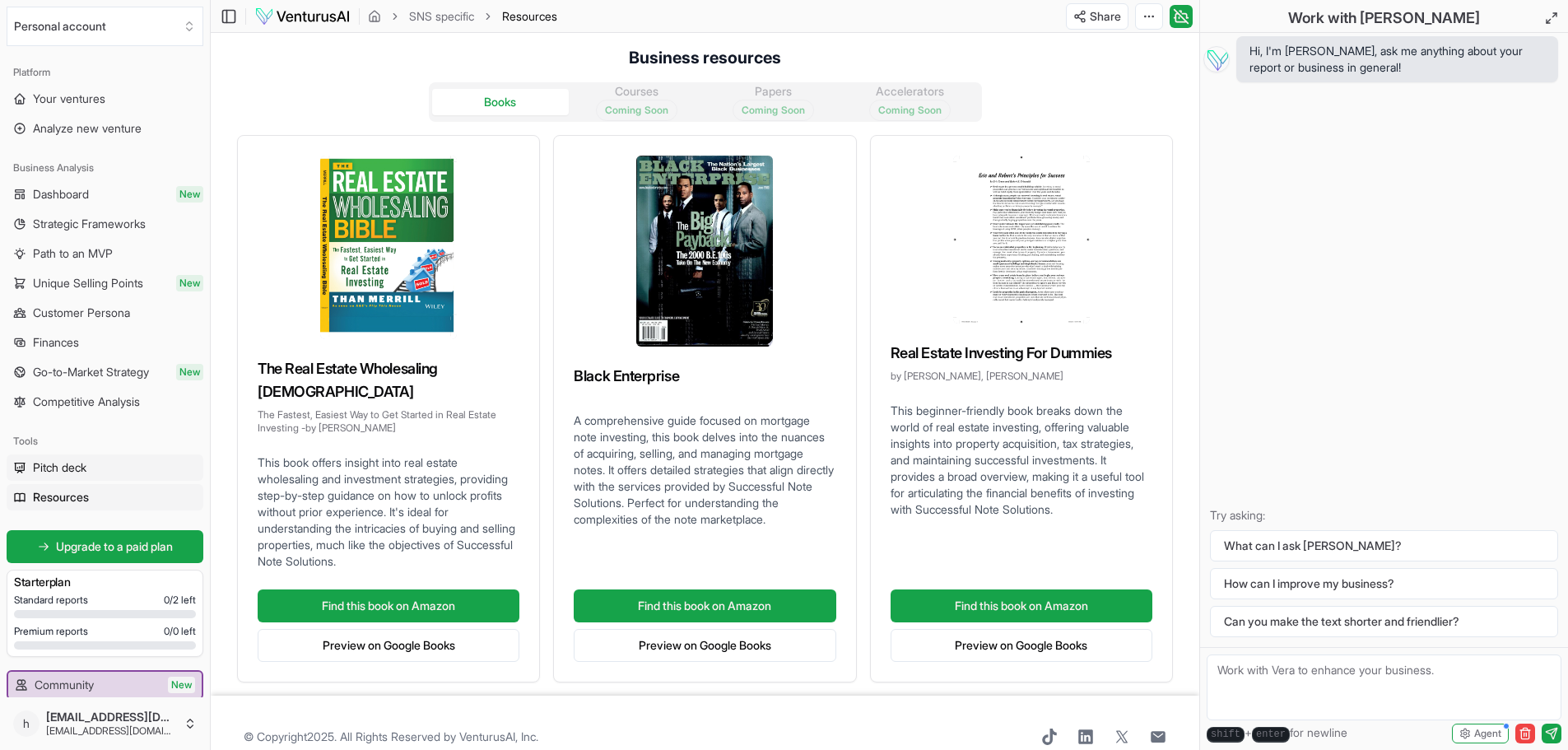
click at [86, 459] on span "Pitch deck" at bounding box center [60, 467] width 53 height 17
